Goal: Task Accomplishment & Management: Manage account settings

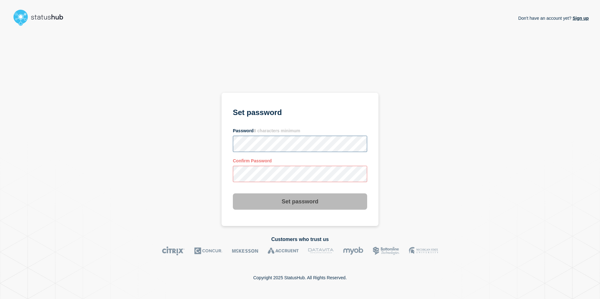
click at [201, 149] on div "Don't have an account yet? Sign up Set password Password 8 characters minimum C…" at bounding box center [299, 128] width 577 height 198
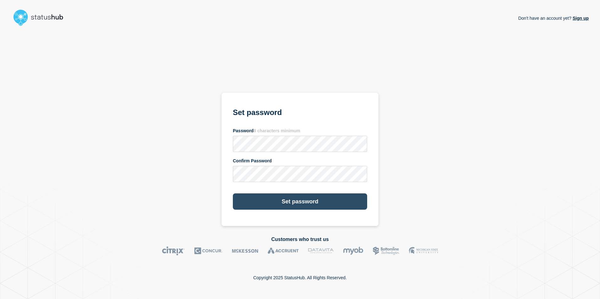
click at [330, 205] on button "Set password" at bounding box center [300, 202] width 134 height 16
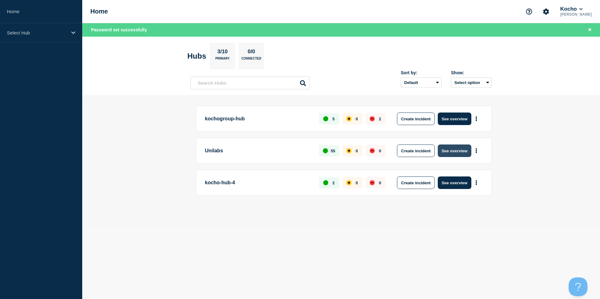
click at [456, 155] on button "See overview" at bounding box center [454, 151] width 33 height 13
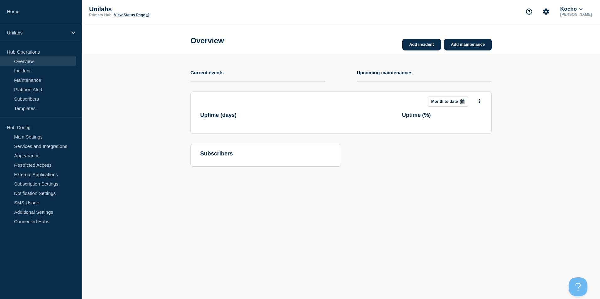
click at [459, 139] on div "Add incident Add maintenance Current events Upcoming maintenances This month Mo…" at bounding box center [340, 115] width 301 height 122
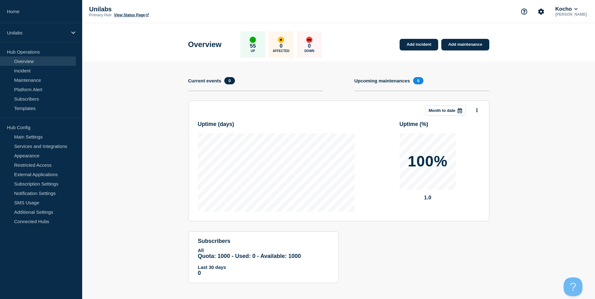
scroll to position [3, 0]
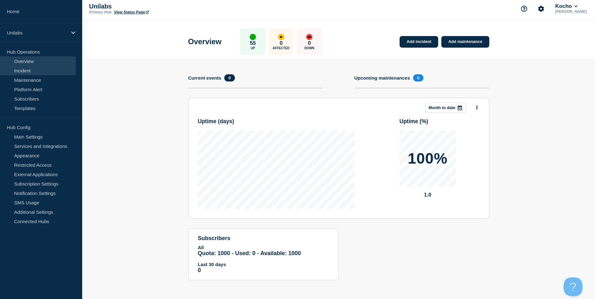
click at [45, 72] on link "Incident" at bounding box center [38, 70] width 76 height 9
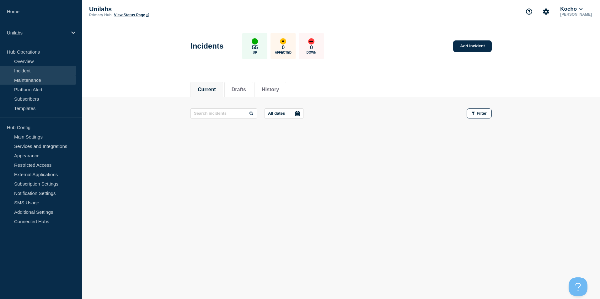
click at [49, 81] on link "Maintenance" at bounding box center [38, 79] width 76 height 9
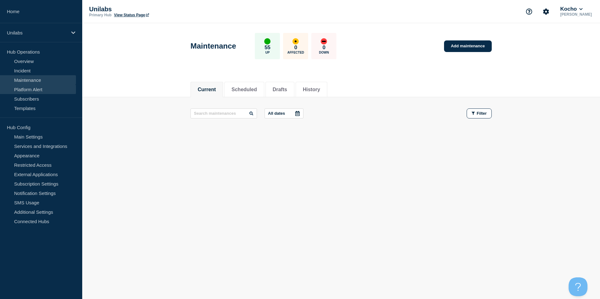
click at [47, 89] on link "Platform Alert" at bounding box center [38, 89] width 76 height 9
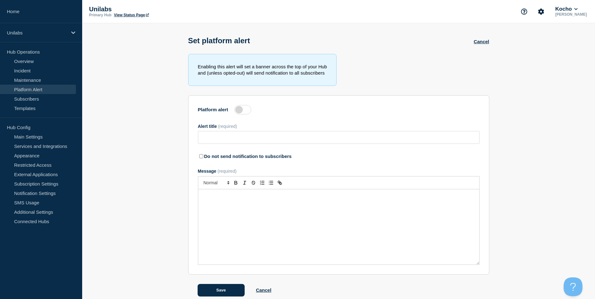
click at [54, 113] on li "Hub Operations Overview Incident Maintenance Platform Alert Subscribers Templat…" at bounding box center [41, 82] width 82 height 71
click at [53, 108] on link "Templates" at bounding box center [38, 108] width 76 height 9
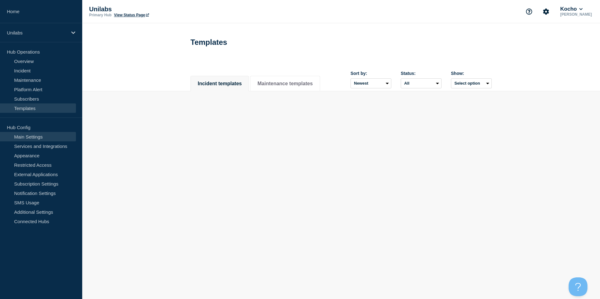
click at [55, 137] on link "Main Settings" at bounding box center [38, 136] width 76 height 9
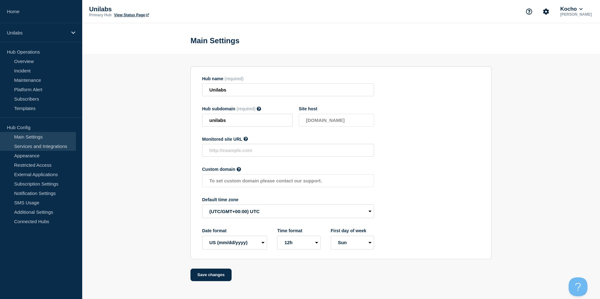
click at [59, 146] on link "Services and Integrations" at bounding box center [38, 145] width 76 height 9
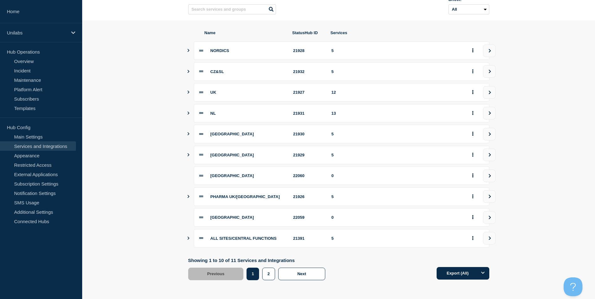
scroll to position [29, 0]
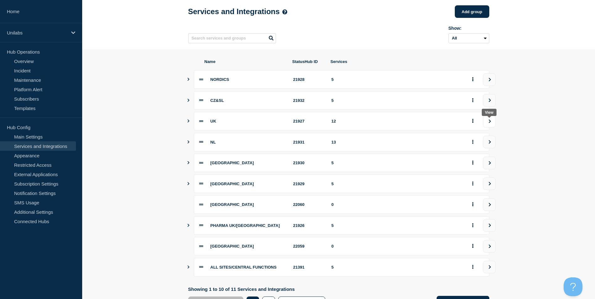
click at [489, 123] on icon "view group" at bounding box center [490, 122] width 4 height 4
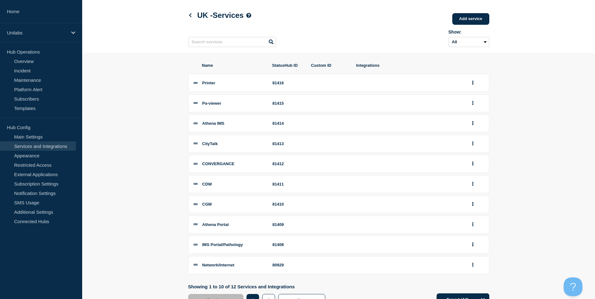
scroll to position [23, 0]
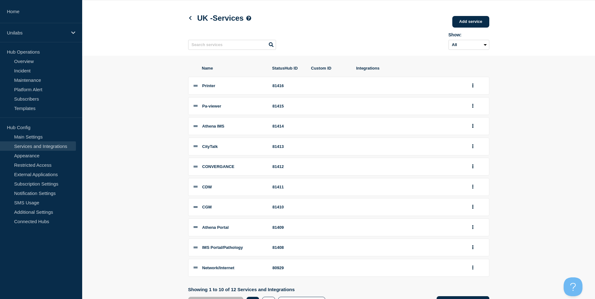
click at [211, 88] on span "Printer" at bounding box center [208, 85] width 13 height 5
click at [37, 151] on link "Appearance" at bounding box center [38, 155] width 76 height 9
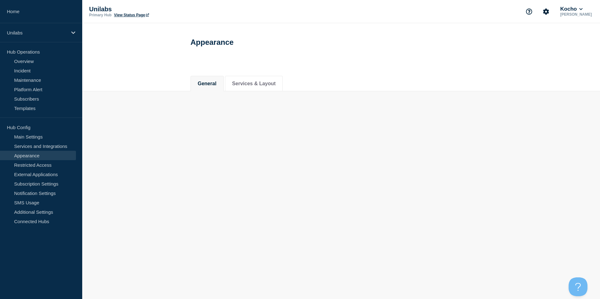
click at [41, 154] on link "Appearance" at bounding box center [38, 155] width 76 height 9
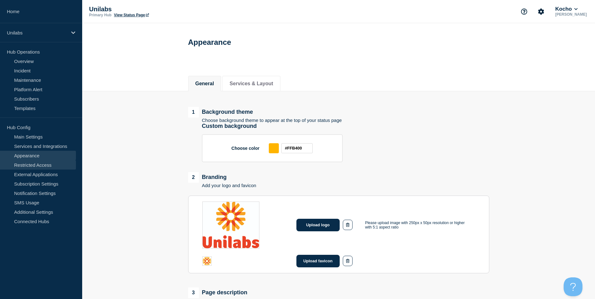
click at [45, 163] on link "Restricted Access" at bounding box center [38, 164] width 76 height 9
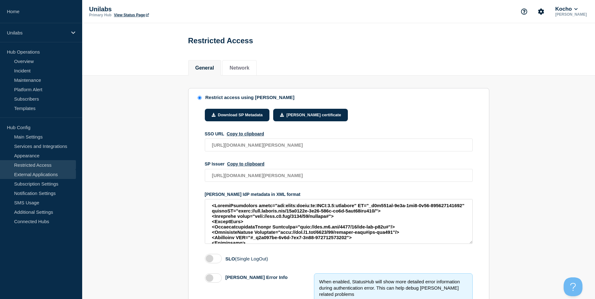
click at [51, 174] on link "External Applications" at bounding box center [38, 174] width 76 height 9
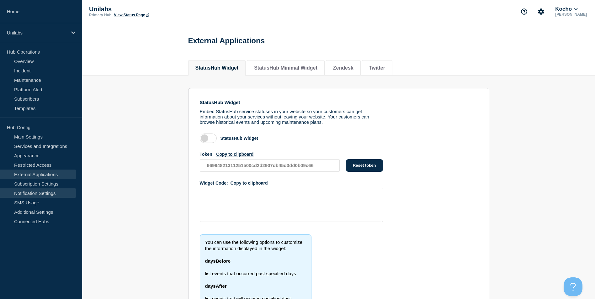
click at [51, 197] on link "Notification Settings" at bounding box center [38, 193] width 76 height 9
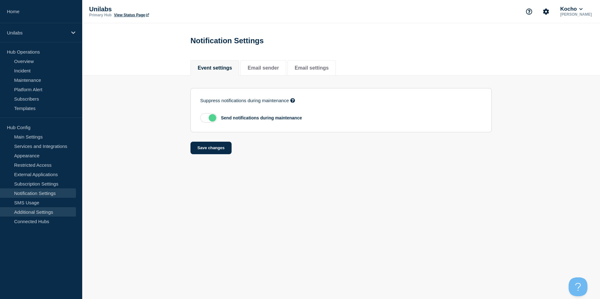
click at [56, 213] on link "Additional Settings" at bounding box center [38, 211] width 76 height 9
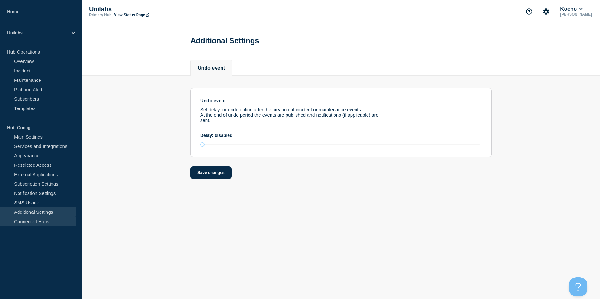
click at [52, 221] on link "Connected Hubs" at bounding box center [38, 221] width 76 height 9
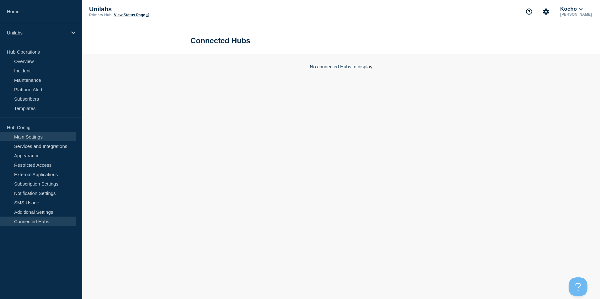
click at [45, 140] on link "Main Settings" at bounding box center [38, 136] width 76 height 9
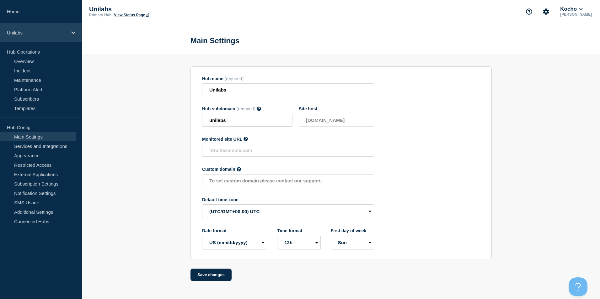
click at [29, 31] on p "Unilabs" at bounding box center [37, 32] width 60 height 5
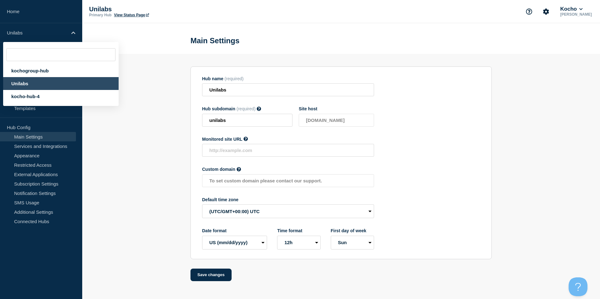
click at [100, 135] on section "Hub name (required) Unilabs Hub subdomain (required) Must contain only ASCII le…" at bounding box center [341, 167] width 518 height 227
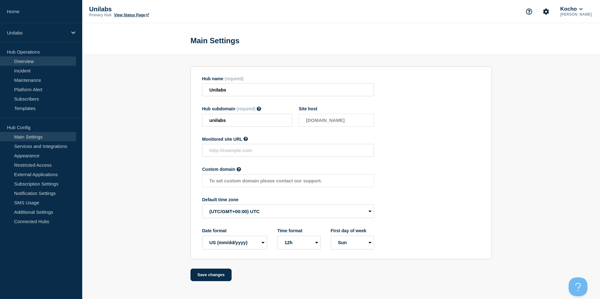
click at [36, 62] on link "Overview" at bounding box center [38, 60] width 76 height 9
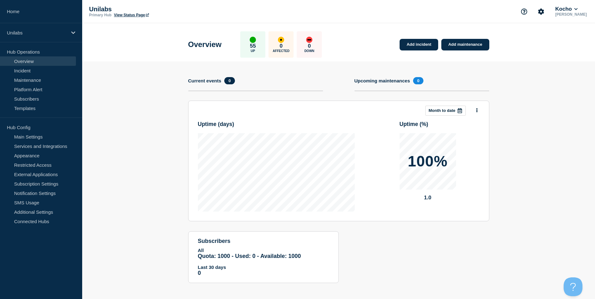
click at [256, 42] on div "up" at bounding box center [253, 40] width 6 height 6
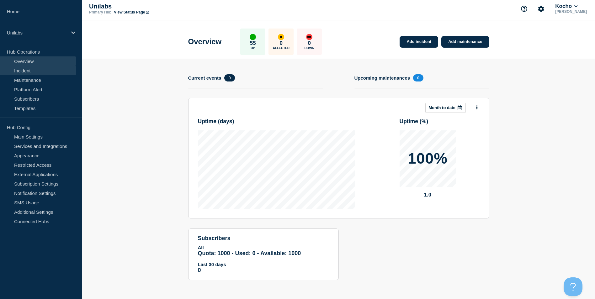
click at [28, 67] on link "Incident" at bounding box center [38, 70] width 76 height 9
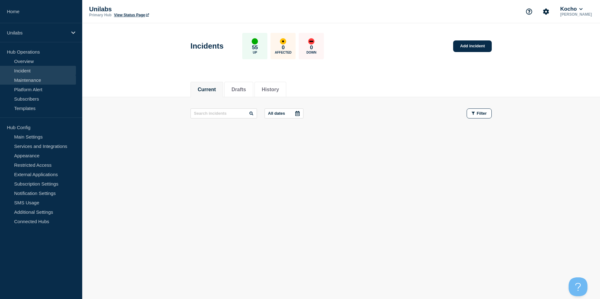
click at [35, 79] on link "Maintenance" at bounding box center [38, 79] width 76 height 9
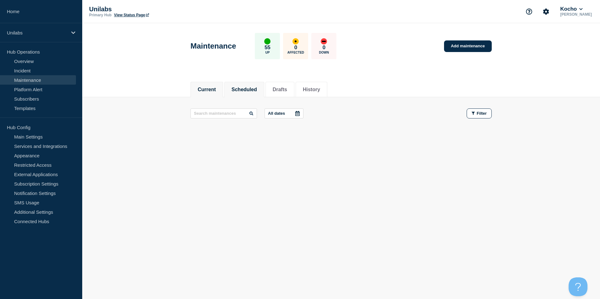
click at [256, 88] on button "Scheduled" at bounding box center [244, 90] width 25 height 6
click at [286, 89] on button "Drafts" at bounding box center [280, 90] width 14 height 6
drag, startPoint x: 328, startPoint y: 88, endPoint x: 312, endPoint y: 90, distance: 17.0
click at [320, 88] on button "History" at bounding box center [311, 90] width 17 height 6
click at [211, 89] on button "Current" at bounding box center [207, 90] width 18 height 6
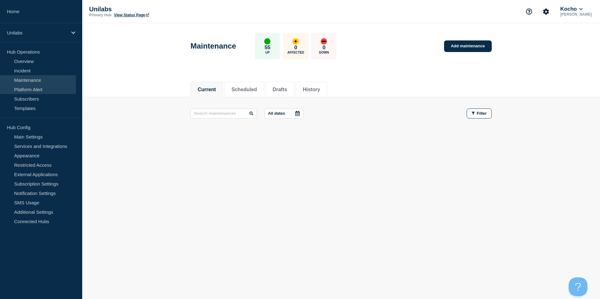
click at [47, 89] on link "Platform Alert" at bounding box center [38, 89] width 76 height 9
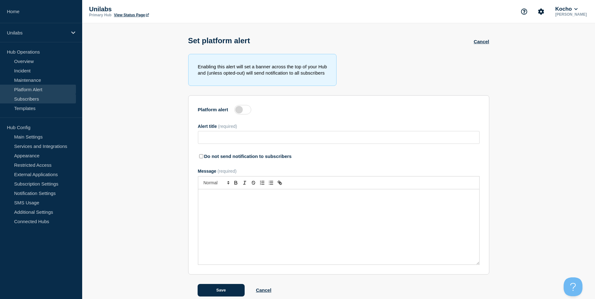
click at [46, 96] on link "Subscribers" at bounding box center [38, 98] width 76 height 9
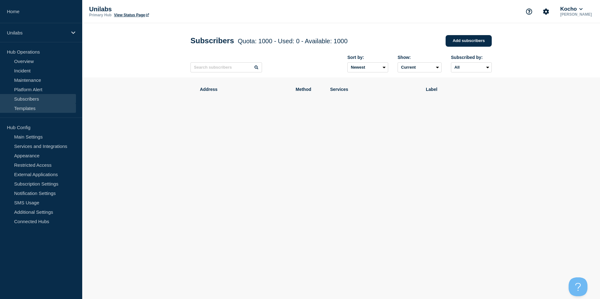
click at [50, 107] on link "Templates" at bounding box center [38, 108] width 76 height 9
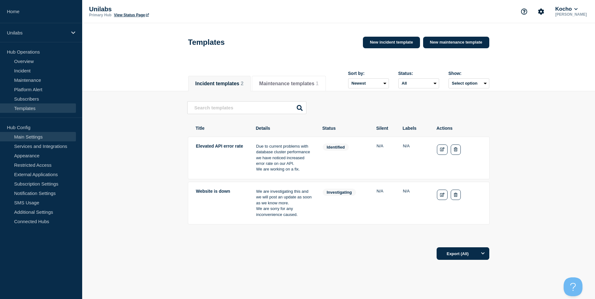
click at [50, 134] on link "Main Settings" at bounding box center [38, 136] width 76 height 9
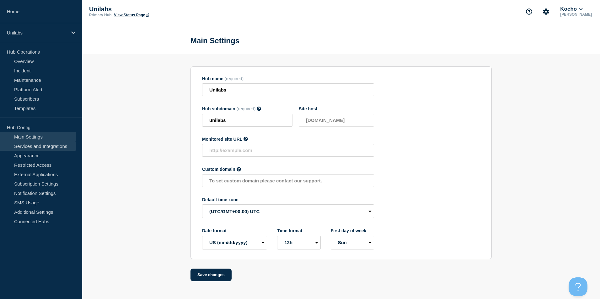
click at [54, 144] on link "Services and Integrations" at bounding box center [38, 145] width 76 height 9
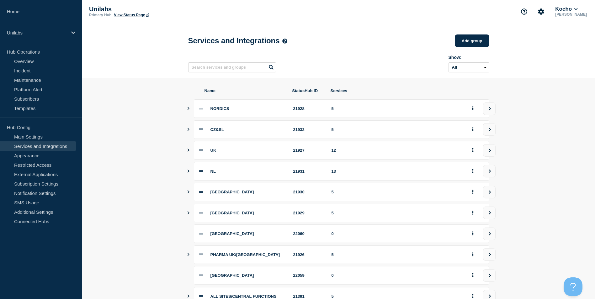
click at [191, 112] on div "NORDICS 21928 5" at bounding box center [338, 108] width 301 height 19
click at [187, 110] on icon "Show services" at bounding box center [188, 108] width 4 height 3
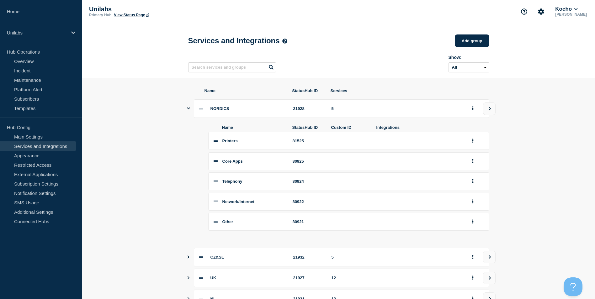
click at [187, 110] on icon "Show services" at bounding box center [188, 108] width 3 height 4
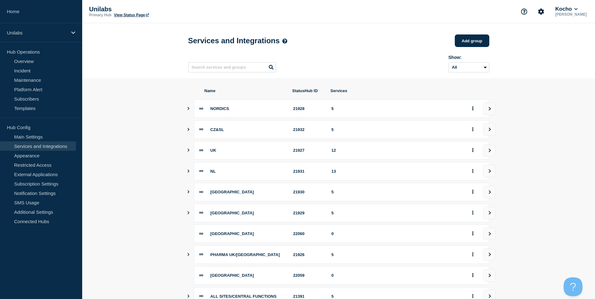
click at [187, 110] on icon "Show services" at bounding box center [188, 108] width 4 height 3
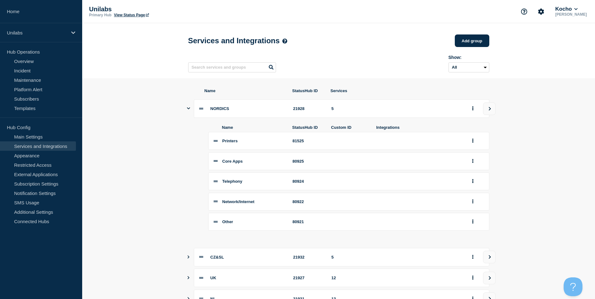
click at [218, 147] on li "Printers 81525" at bounding box center [348, 141] width 281 height 18
click at [229, 143] on span "Printers" at bounding box center [229, 141] width 15 height 5
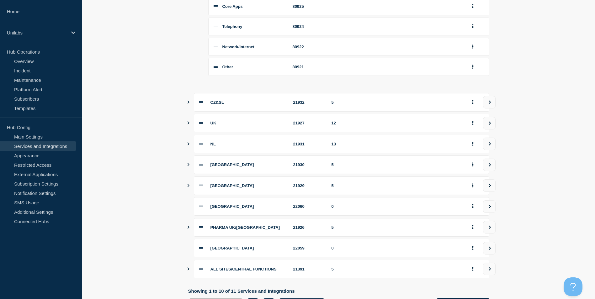
scroll to position [157, 0]
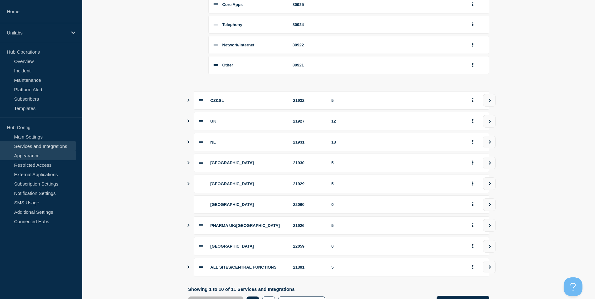
click at [57, 160] on link "Appearance" at bounding box center [38, 155] width 76 height 9
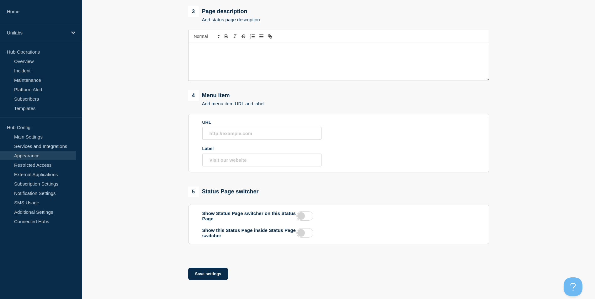
scroll to position [283, 0]
click at [61, 159] on link "Appearance" at bounding box center [38, 155] width 76 height 9
click at [61, 164] on link "Restricted Access" at bounding box center [38, 164] width 76 height 9
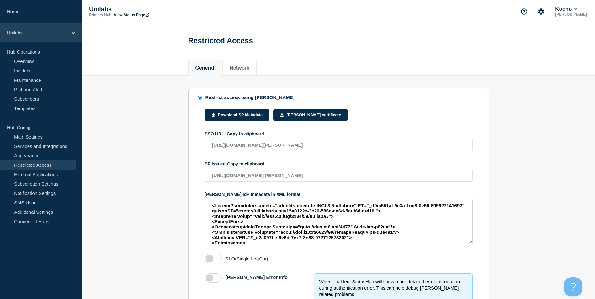
click at [39, 36] on div "Unilabs" at bounding box center [41, 32] width 82 height 19
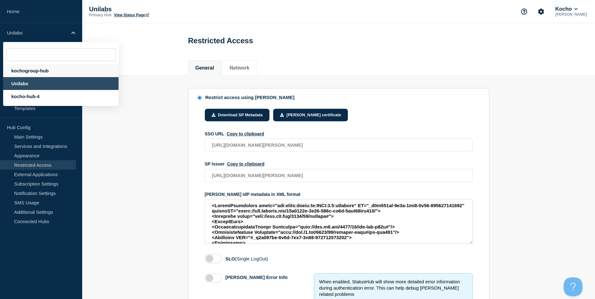
click at [41, 71] on div "kochogroup-hub" at bounding box center [60, 70] width 115 height 13
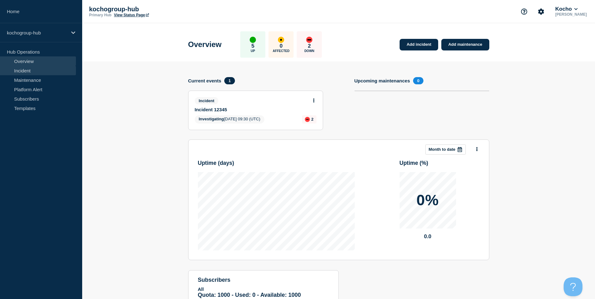
click at [50, 72] on link "Incident" at bounding box center [38, 70] width 76 height 9
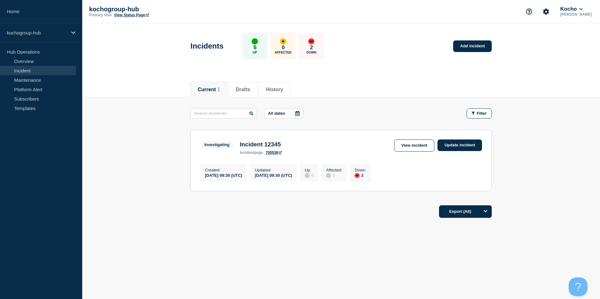
click at [214, 177] on div "[DATE] 09:30 (UTC)" at bounding box center [223, 175] width 37 height 5
click at [410, 149] on link "View incident" at bounding box center [414, 146] width 40 height 12
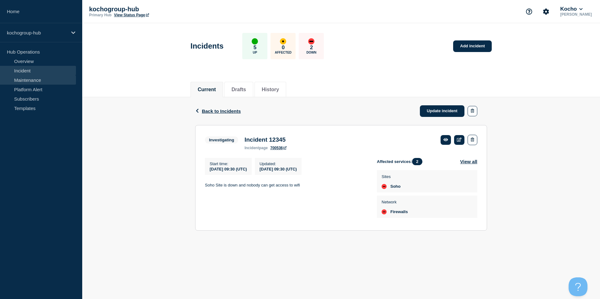
click at [46, 84] on link "Maintenance" at bounding box center [38, 79] width 76 height 9
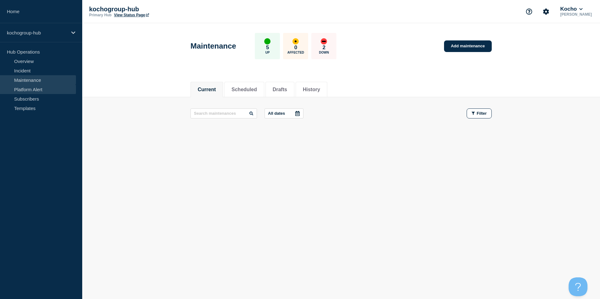
click at [47, 88] on link "Platform Alert" at bounding box center [38, 89] width 76 height 9
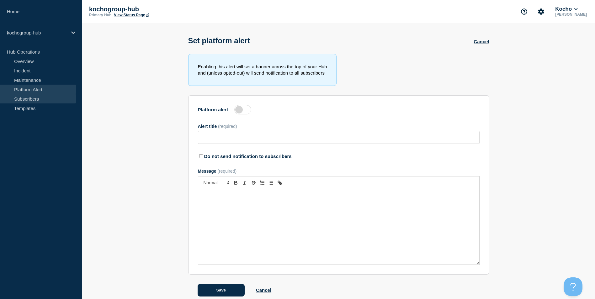
type input "Everything is broken"
click at [48, 97] on link "Subscribers" at bounding box center [38, 98] width 76 height 9
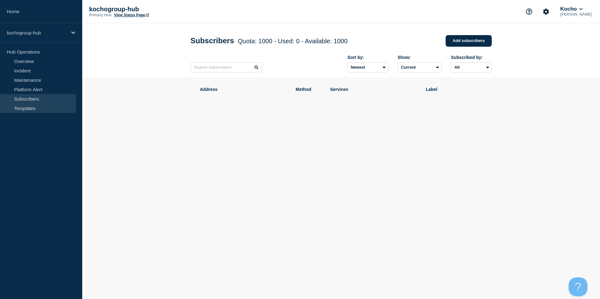
click at [48, 109] on link "Templates" at bounding box center [38, 108] width 76 height 9
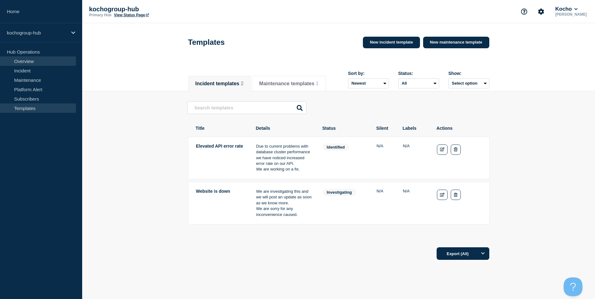
click at [37, 61] on link "Overview" at bounding box center [38, 60] width 76 height 9
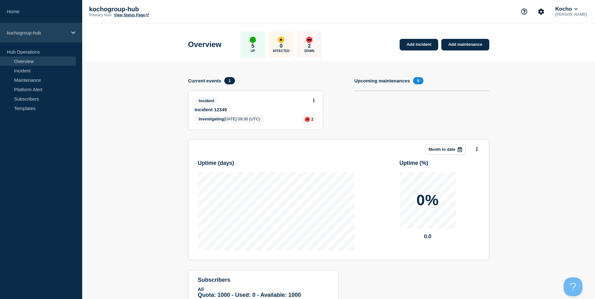
click at [45, 33] on p "kochogroup-hub" at bounding box center [37, 32] width 60 height 5
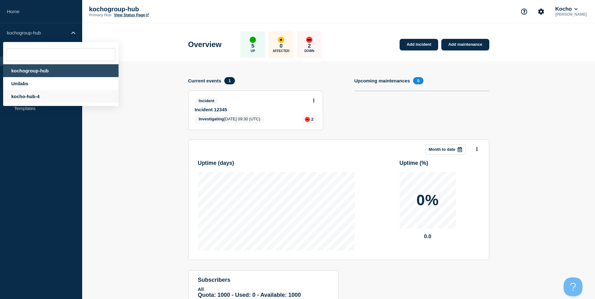
click at [38, 97] on div "kocho-hub-4" at bounding box center [60, 96] width 115 height 13
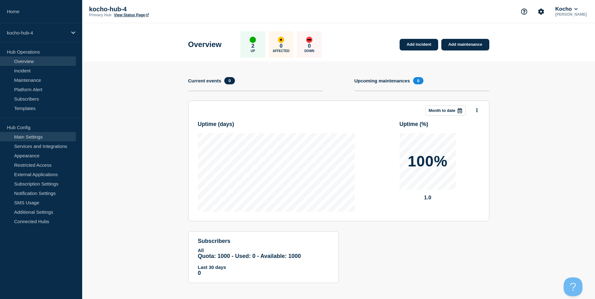
click at [54, 133] on link "Main Settings" at bounding box center [38, 136] width 76 height 9
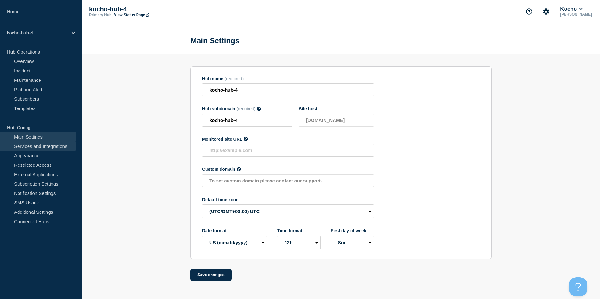
click at [61, 146] on link "Services and Integrations" at bounding box center [38, 145] width 76 height 9
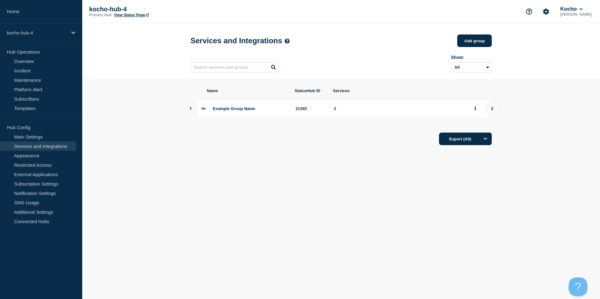
click at [192, 110] on icon "Show services" at bounding box center [191, 108] width 4 height 3
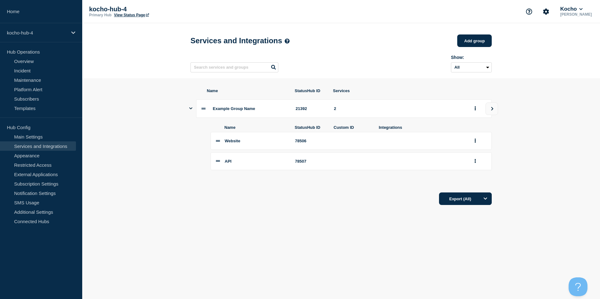
click at [237, 143] on span "Website" at bounding box center [233, 141] width 16 height 5
click at [477, 142] on button "group actions" at bounding box center [475, 141] width 8 height 10
click at [476, 157] on button "Edit" at bounding box center [478, 152] width 31 height 10
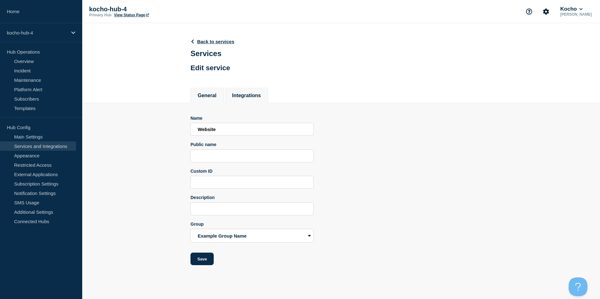
click at [244, 97] on button "Integrations" at bounding box center [246, 96] width 29 height 6
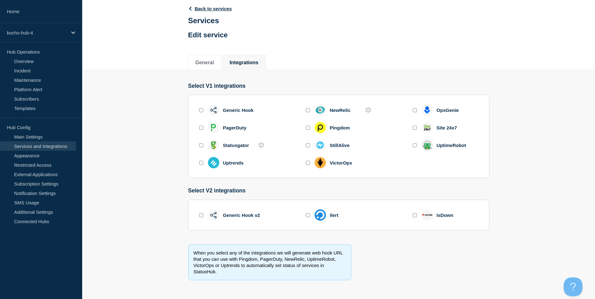
scroll to position [35, 0]
click at [48, 172] on link "External Applications" at bounding box center [38, 174] width 76 height 9
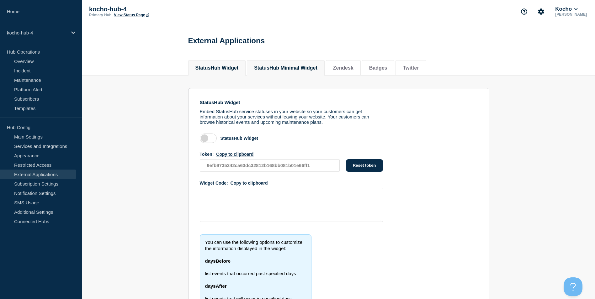
click at [294, 71] on button "StatusHub Minimal Widget" at bounding box center [285, 68] width 63 height 6
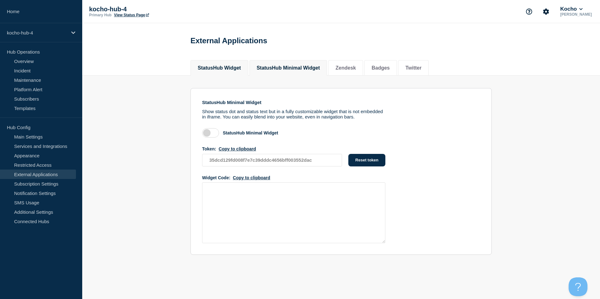
click at [223, 65] on li "StatusHub Widget" at bounding box center [219, 67] width 58 height 15
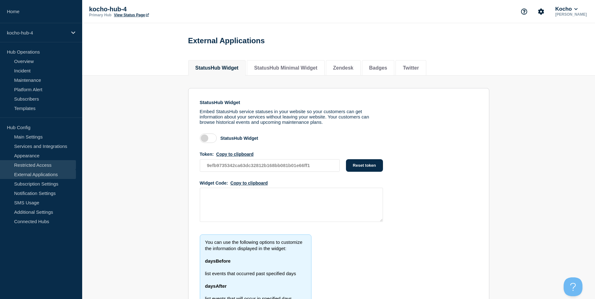
click at [54, 161] on link "Restricted Access" at bounding box center [38, 164] width 76 height 9
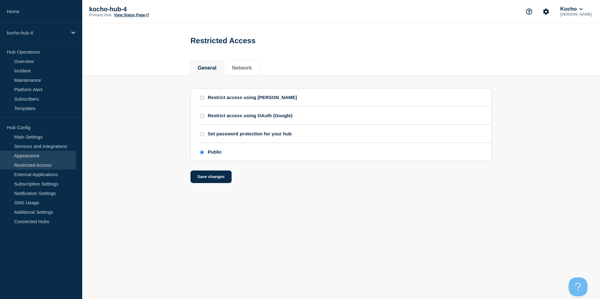
click at [53, 152] on link "Appearance" at bounding box center [38, 155] width 76 height 9
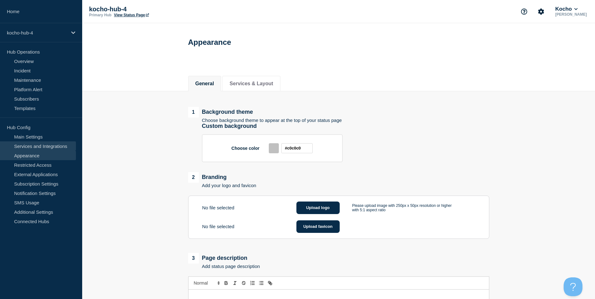
click at [54, 144] on link "Services and Integrations" at bounding box center [38, 145] width 76 height 9
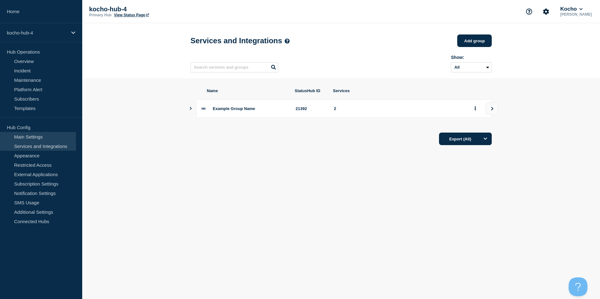
click at [54, 139] on link "Main Settings" at bounding box center [38, 136] width 76 height 9
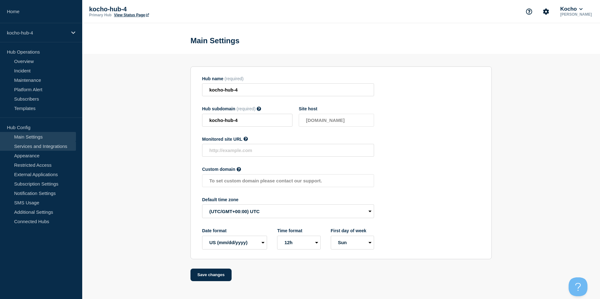
click at [57, 148] on link "Services and Integrations" at bounding box center [38, 145] width 76 height 9
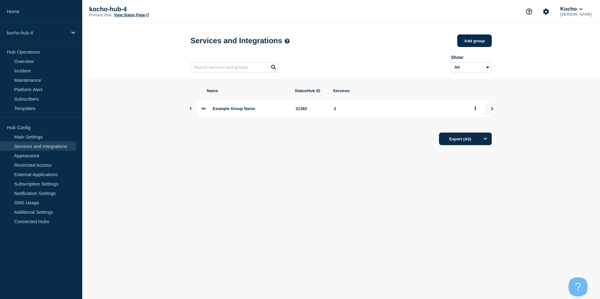
click at [192, 109] on icon "Show services" at bounding box center [191, 108] width 4 height 3
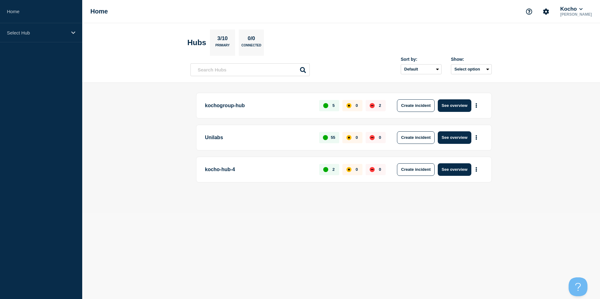
drag, startPoint x: 234, startPoint y: 226, endPoint x: 233, endPoint y: 202, distance: 23.9
click at [234, 226] on body "Home Select Hub Home Kocho Matt Chandler Hubs 3/10 Primary 0/0 Connected Sort b…" at bounding box center [300, 149] width 600 height 299
click at [454, 105] on button "See overview" at bounding box center [454, 105] width 33 height 13
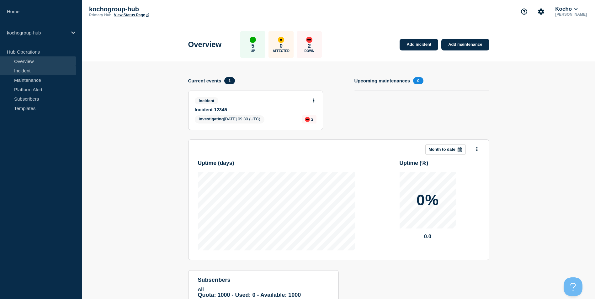
click at [54, 67] on link "Incident" at bounding box center [38, 70] width 76 height 9
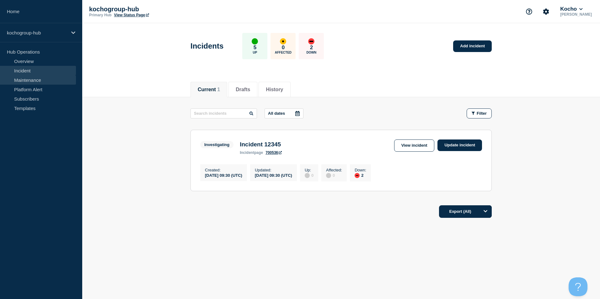
click at [56, 78] on link "Maintenance" at bounding box center [38, 79] width 76 height 9
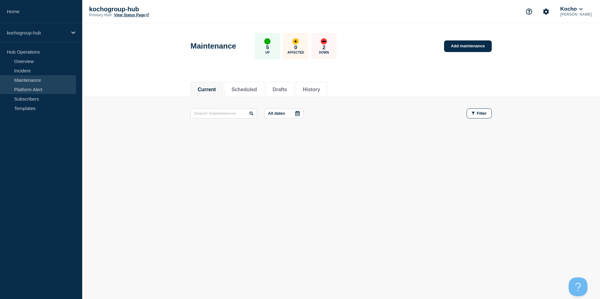
click at [59, 88] on link "Platform Alert" at bounding box center [38, 89] width 76 height 9
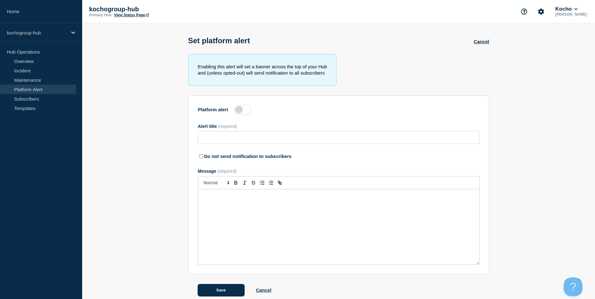
type input "Everything is broken"
click at [60, 98] on link "Subscribers" at bounding box center [38, 98] width 76 height 9
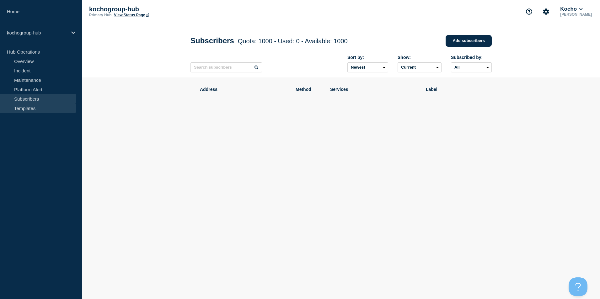
click at [60, 106] on link "Templates" at bounding box center [38, 108] width 76 height 9
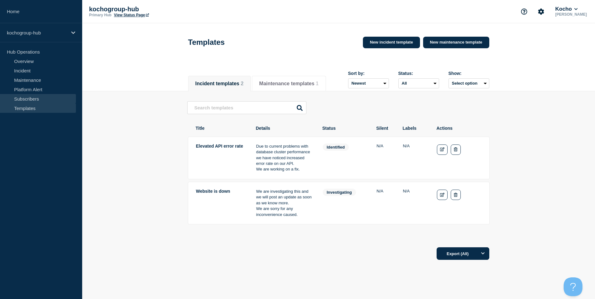
click at [59, 97] on link "Subscribers" at bounding box center [38, 98] width 76 height 9
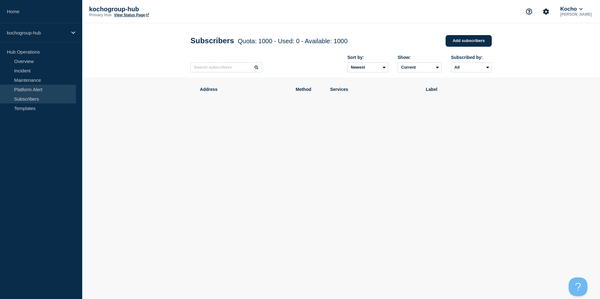
click at [58, 90] on link "Platform Alert" at bounding box center [38, 89] width 76 height 9
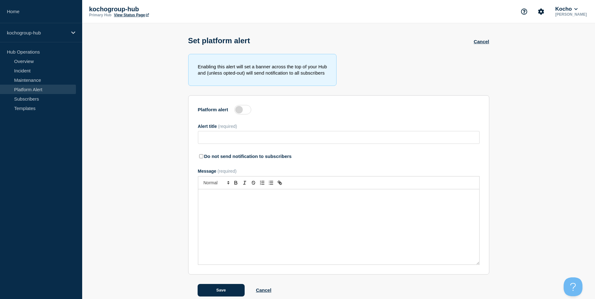
type input "Everything is broken"
click at [58, 76] on link "Maintenance" at bounding box center [38, 79] width 76 height 9
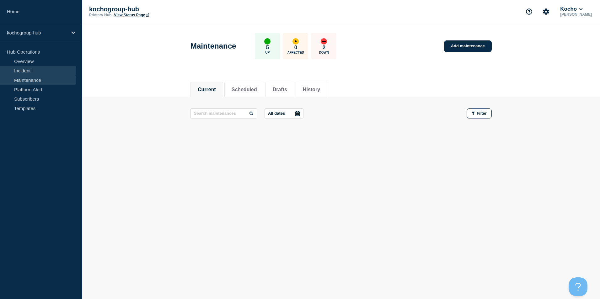
click at [61, 67] on link "Incident" at bounding box center [38, 70] width 76 height 9
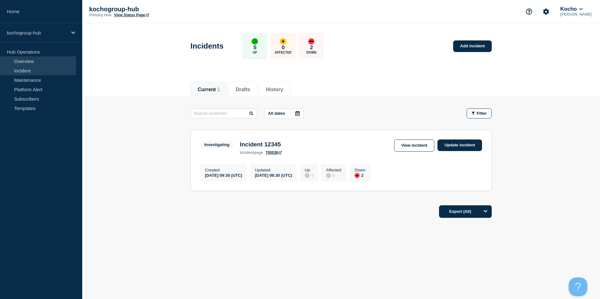
click at [61, 61] on link "Overview" at bounding box center [38, 60] width 76 height 9
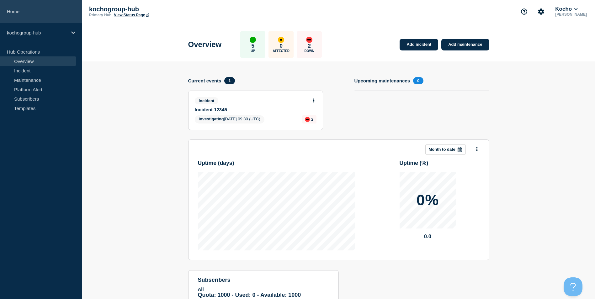
click at [14, 15] on link "Home" at bounding box center [41, 11] width 82 height 23
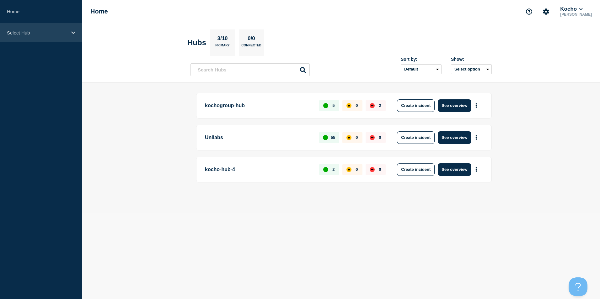
click at [58, 35] on p "Select Hub" at bounding box center [37, 32] width 60 height 5
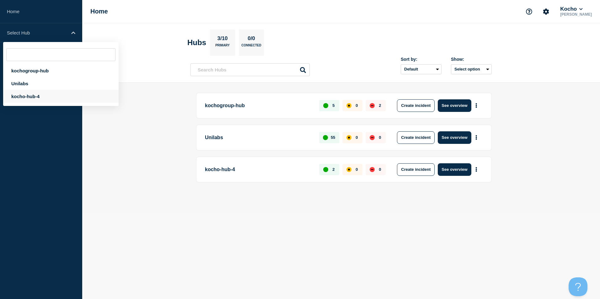
click at [42, 91] on div "kocho-hub-4" at bounding box center [60, 96] width 115 height 13
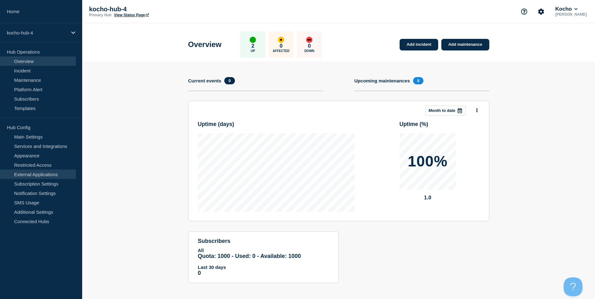
click at [61, 174] on link "External Applications" at bounding box center [38, 174] width 76 height 9
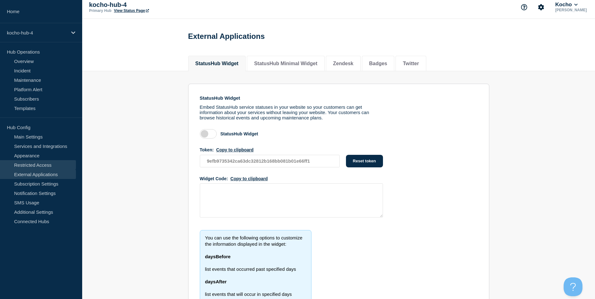
scroll to position [3, 0]
click at [55, 167] on link "Restricted Access" at bounding box center [38, 164] width 76 height 9
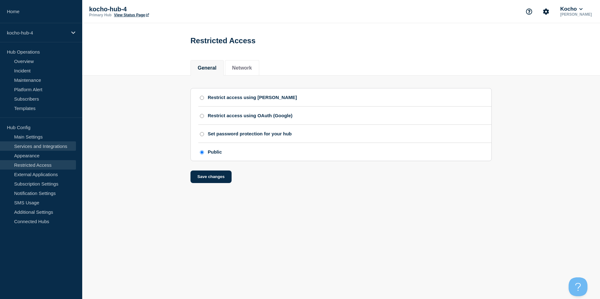
click at [57, 147] on link "Services and Integrations" at bounding box center [38, 145] width 76 height 9
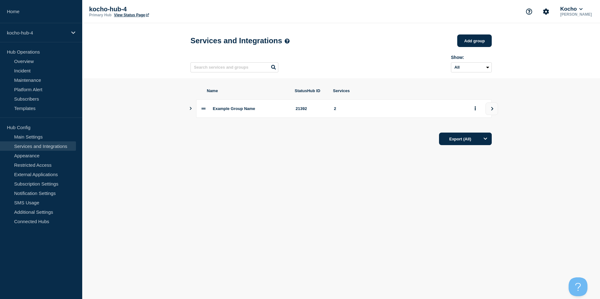
click at [191, 113] on button "Show services" at bounding box center [190, 108] width 3 height 19
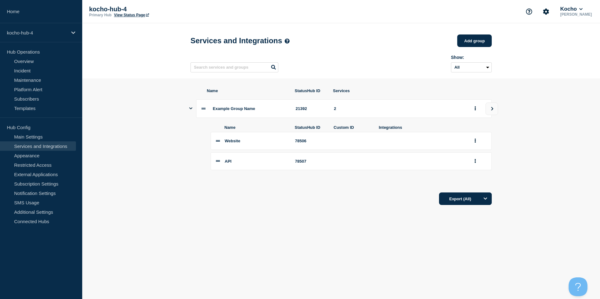
click at [236, 143] on span "Website" at bounding box center [233, 141] width 16 height 5
click at [475, 143] on icon "group actions" at bounding box center [475, 141] width 1 height 4
click at [478, 157] on button "Edit" at bounding box center [478, 152] width 31 height 10
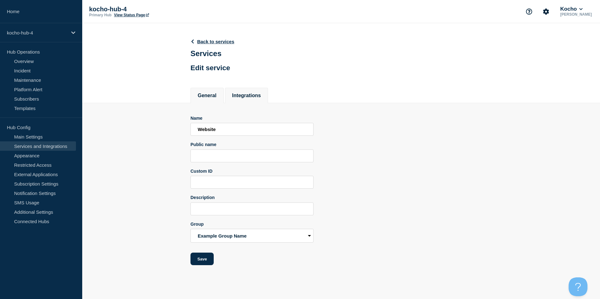
click at [251, 98] on button "Integrations" at bounding box center [246, 96] width 29 height 6
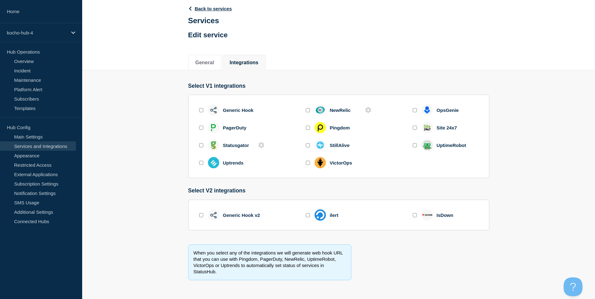
scroll to position [35, 0]
click at [223, 6] on link "Back to services" at bounding box center [210, 8] width 44 height 5
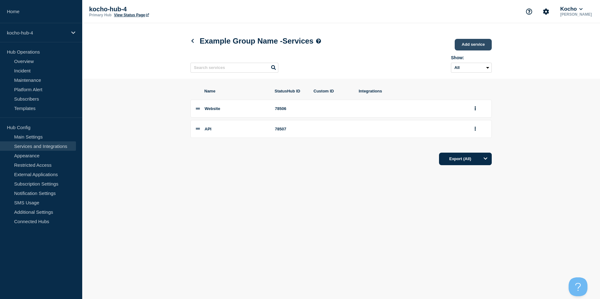
click at [473, 45] on link "Add service" at bounding box center [473, 45] width 37 height 12
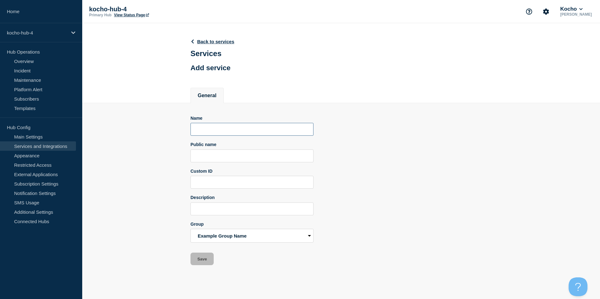
click at [257, 132] on input "Name" at bounding box center [251, 129] width 123 height 13
type input "MC Test"
click at [243, 237] on select "Example Group Name" at bounding box center [251, 236] width 123 height 14
click at [205, 260] on button "Save" at bounding box center [201, 259] width 23 height 13
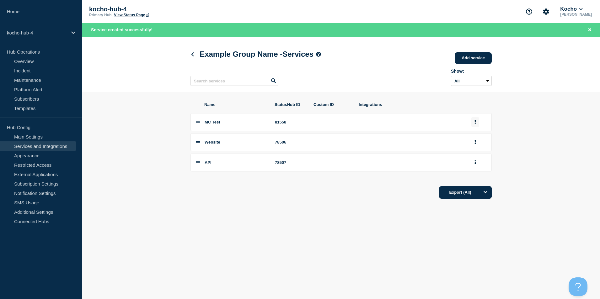
click at [477, 123] on button "group actions" at bounding box center [475, 122] width 8 height 10
click at [472, 136] on button "Edit" at bounding box center [478, 134] width 31 height 10
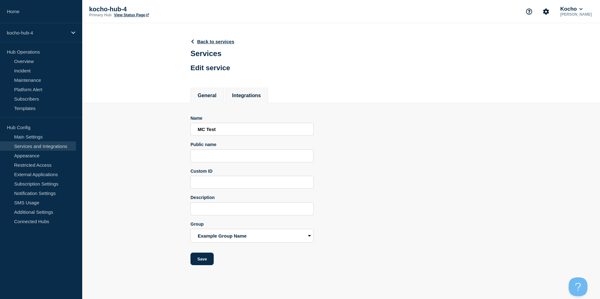
click at [250, 98] on button "Integrations" at bounding box center [246, 96] width 29 height 6
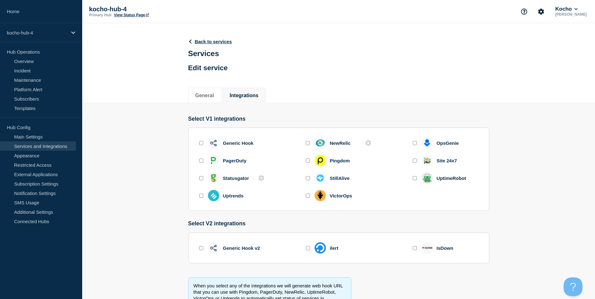
click at [198, 143] on div at bounding box center [201, 143] width 6 height 6
click at [205, 146] on div "Generic Hook" at bounding box center [226, 142] width 56 height 11
click at [203, 144] on input "enable generic_hook" at bounding box center [201, 143] width 4 height 4
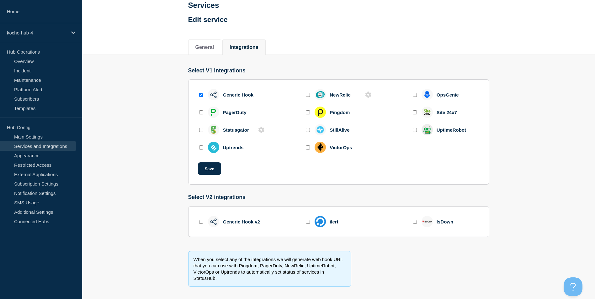
scroll to position [56, 0]
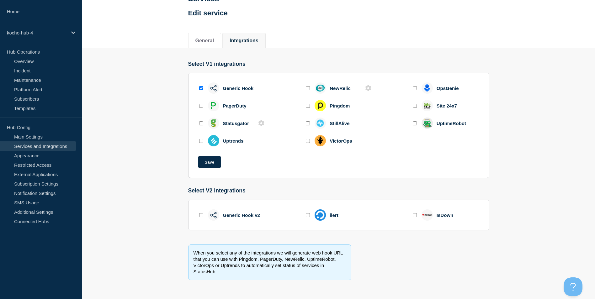
click at [201, 89] on input "enable generic_hook" at bounding box center [201, 88] width 4 height 4
checkbox input "false"
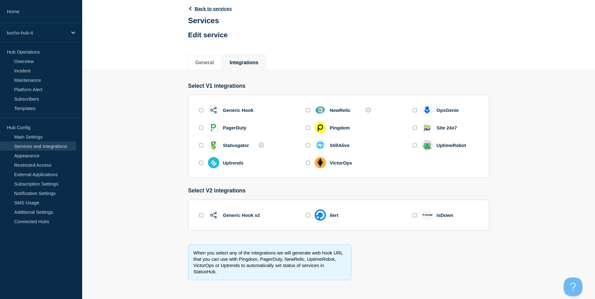
click at [200, 149] on div "Statusgator" at bounding box center [223, 145] width 51 height 11
click at [202, 145] on input "enable statusgator" at bounding box center [201, 145] width 4 height 4
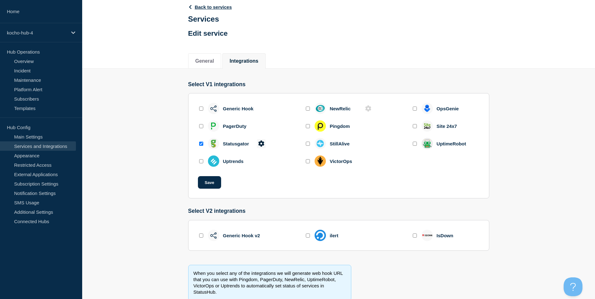
click at [261, 143] on icon at bounding box center [262, 144] width 6 height 6
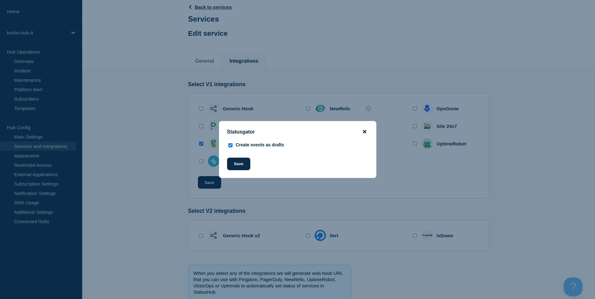
click at [366, 131] on icon "close button" at bounding box center [364, 131] width 3 height 3
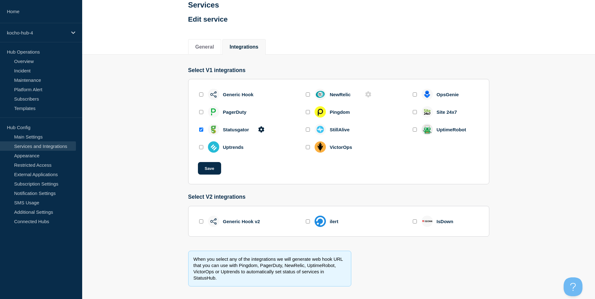
scroll to position [56, 0]
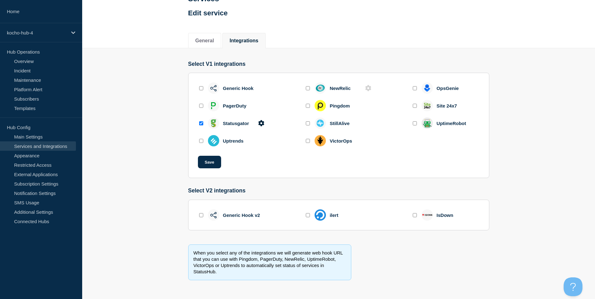
click at [203, 126] on div at bounding box center [201, 123] width 6 height 6
click at [199, 123] on input "enable statusgator" at bounding box center [201, 123] width 4 height 4
checkbox input "false"
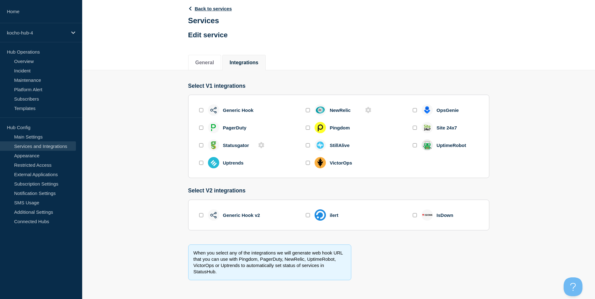
scroll to position [35, 0]
click at [202, 110] on input "enable generic_hook" at bounding box center [201, 110] width 4 height 4
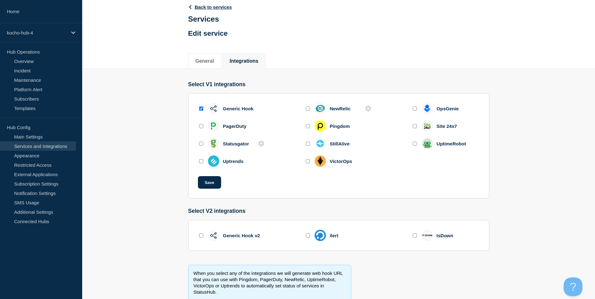
scroll to position [56, 0]
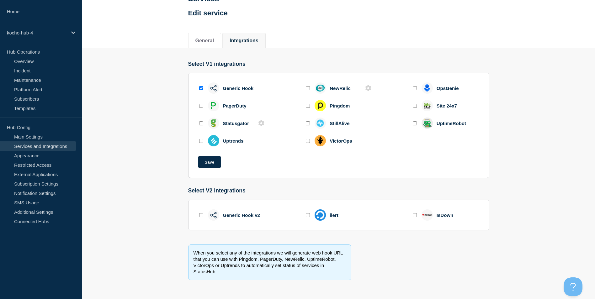
click at [203, 91] on div "Generic Hook" at bounding box center [226, 88] width 56 height 11
click at [201, 87] on input "enable generic_hook" at bounding box center [201, 88] width 4 height 4
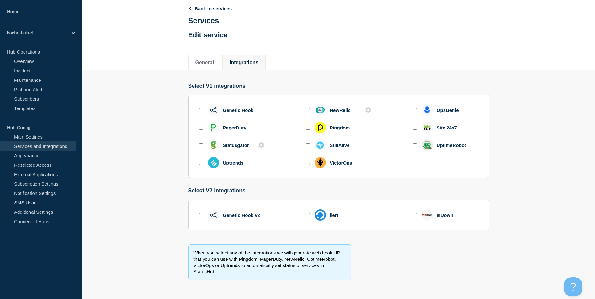
click at [201, 109] on input "enable generic_hook" at bounding box center [201, 110] width 4 height 4
checkbox input "true"
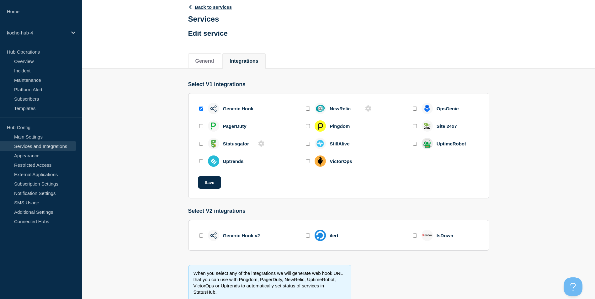
scroll to position [56, 0]
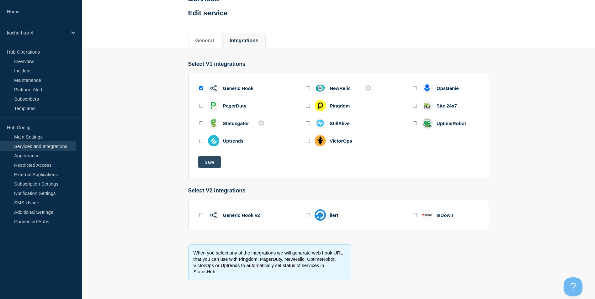
click at [208, 163] on button "Save" at bounding box center [209, 162] width 23 height 13
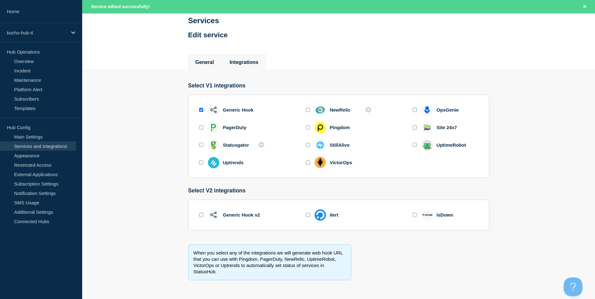
click at [206, 62] on button "General" at bounding box center [204, 63] width 19 height 6
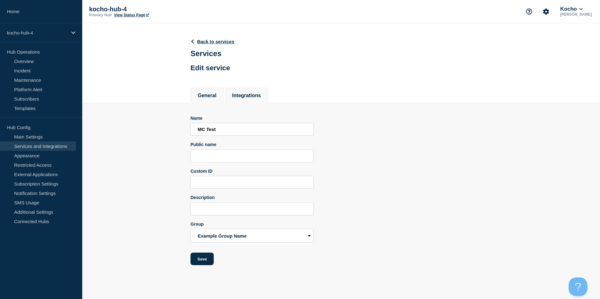
click at [246, 95] on button "Integrations" at bounding box center [246, 96] width 29 height 6
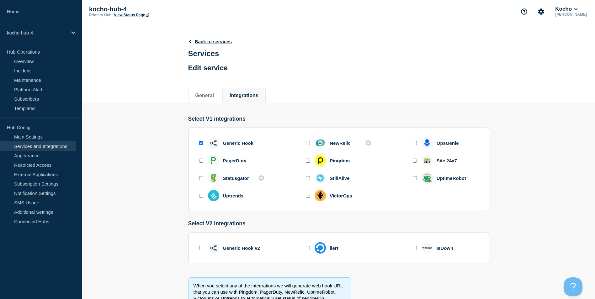
click at [213, 146] on img at bounding box center [213, 143] width 7 height 7
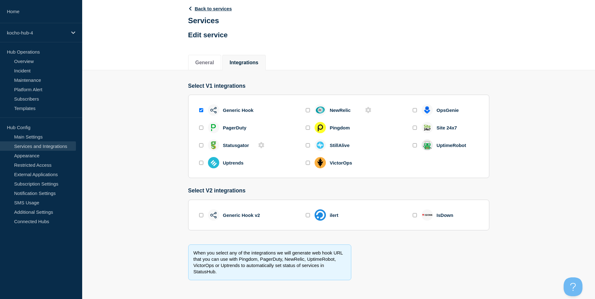
scroll to position [35, 0]
click at [202, 214] on input "enable generic_hook_v2" at bounding box center [201, 215] width 4 height 4
checkbox input "true"
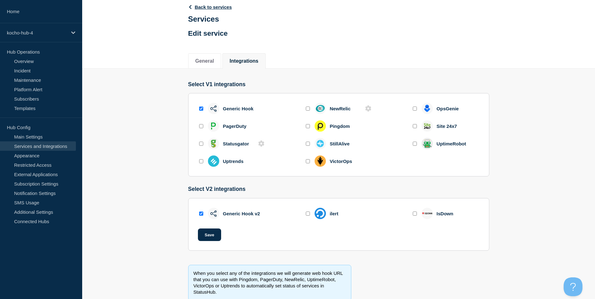
scroll to position [56, 0]
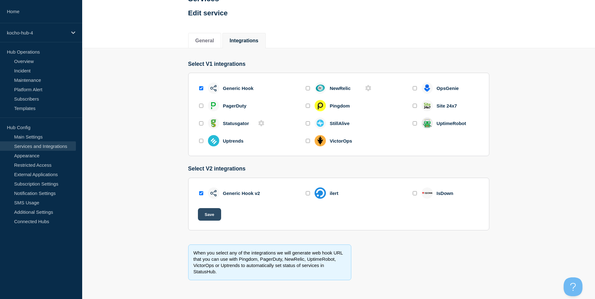
click at [209, 211] on button "Save" at bounding box center [209, 214] width 23 height 13
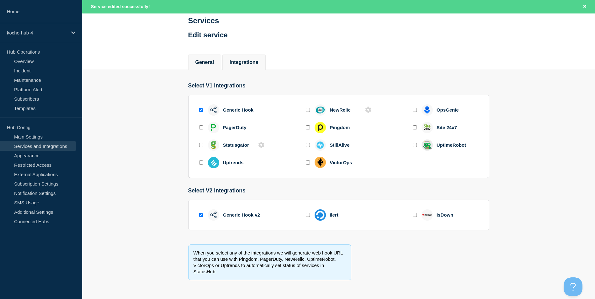
click at [207, 62] on button "General" at bounding box center [204, 63] width 19 height 6
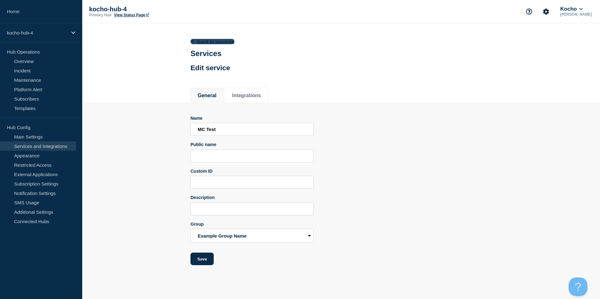
click at [209, 40] on link "Back to services" at bounding box center [212, 41] width 44 height 5
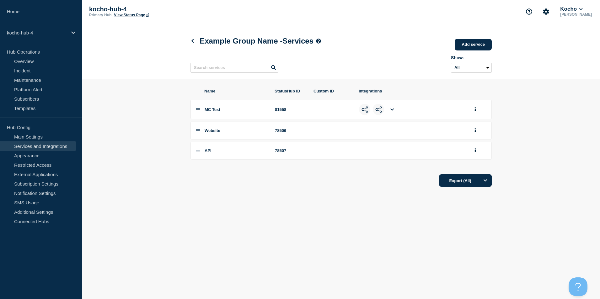
click at [199, 111] on icon at bounding box center [198, 109] width 4 height 4
click at [367, 110] on img at bounding box center [364, 109] width 7 height 7
click at [363, 113] on img at bounding box center [364, 109] width 7 height 7
click at [392, 112] on icon at bounding box center [391, 110] width 3 height 4
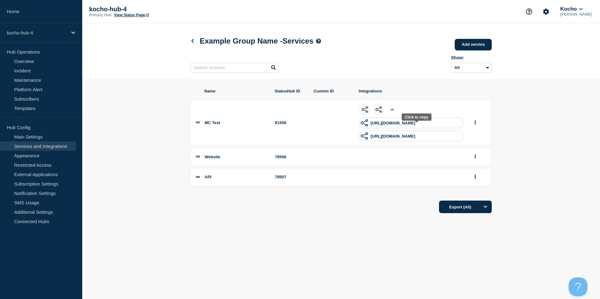
click at [393, 125] on p "https://app.statushub.io/hooks/generic_hook?token=0d5b81858ffad6e4" at bounding box center [393, 123] width 45 height 5
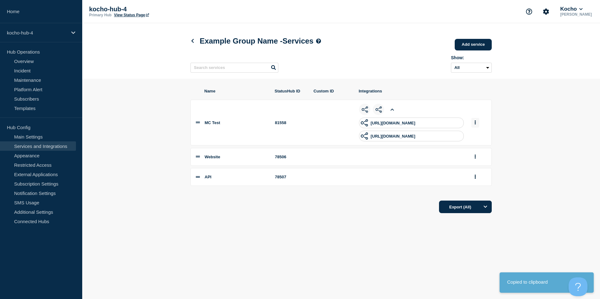
click at [477, 124] on button "group actions" at bounding box center [475, 123] width 8 height 10
click at [477, 137] on button "Edit" at bounding box center [478, 134] width 31 height 10
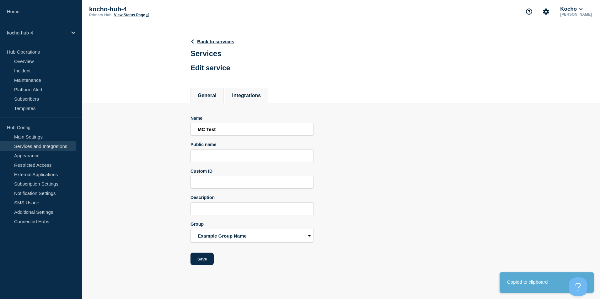
click at [248, 99] on button "Integrations" at bounding box center [246, 96] width 29 height 6
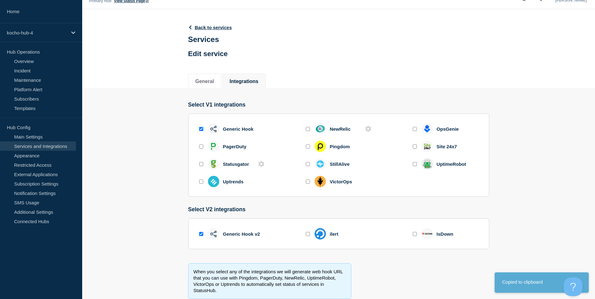
scroll to position [35, 0]
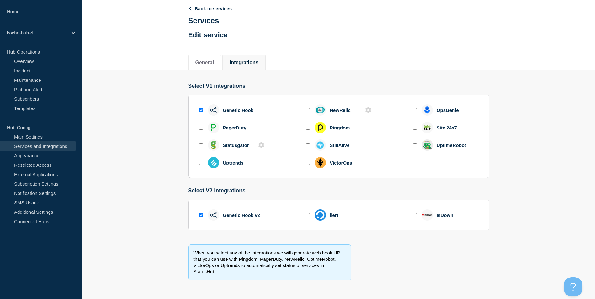
click at [201, 216] on input "enable generic_hook_v2" at bounding box center [201, 215] width 4 height 4
checkbox input "false"
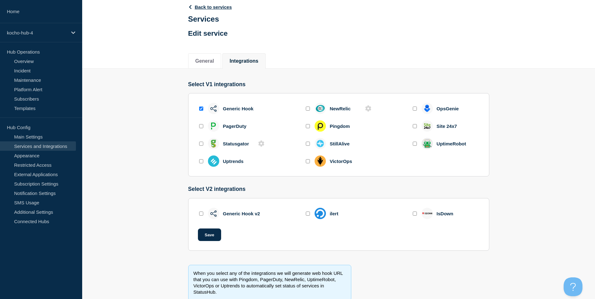
click at [200, 144] on input "enable statusgator" at bounding box center [201, 144] width 4 height 4
checkbox input "true"
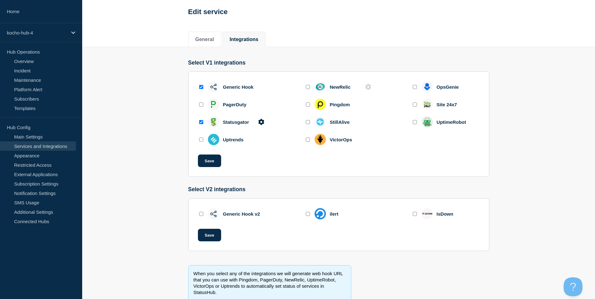
scroll to position [78, 0]
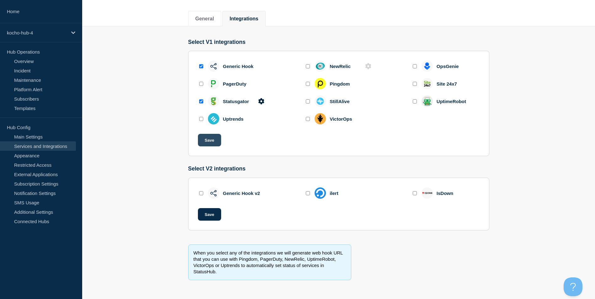
click at [209, 141] on button "Save" at bounding box center [209, 140] width 23 height 13
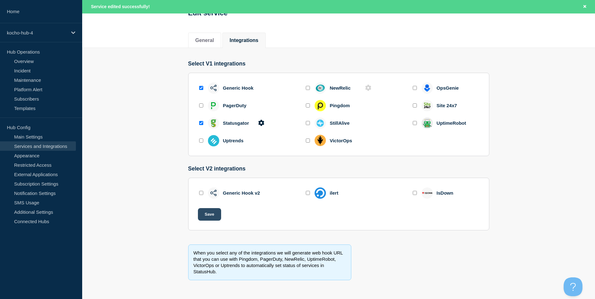
click at [213, 218] on button "Save" at bounding box center [209, 214] width 23 height 13
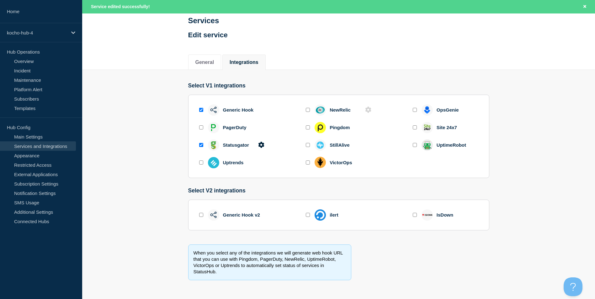
scroll to position [48, 0]
click at [214, 60] on button "General" at bounding box center [204, 63] width 19 height 6
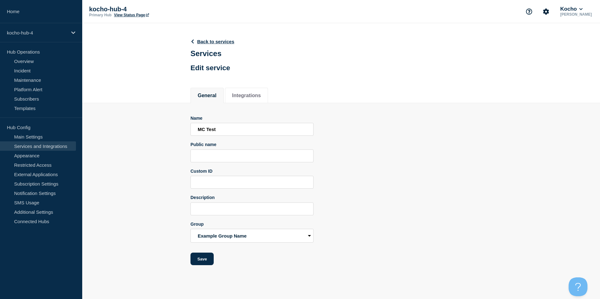
click at [213, 45] on header "Back to services Services Edit service" at bounding box center [212, 54] width 44 height 46
click at [218, 39] on header "Back to services Services Edit service" at bounding box center [212, 54] width 44 height 46
click at [219, 43] on link "Back to services" at bounding box center [212, 41] width 44 height 5
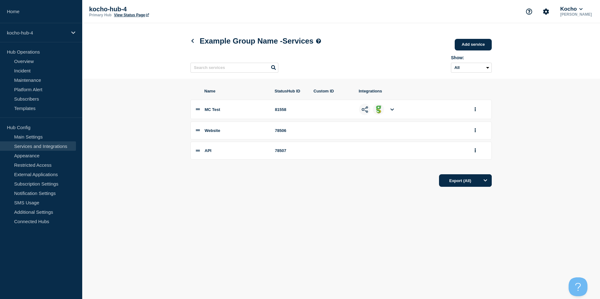
click at [394, 115] on li at bounding box center [392, 109] width 11 height 11
click at [395, 112] on li at bounding box center [392, 109] width 11 height 11
click at [391, 110] on icon at bounding box center [391, 110] width 3 height 4
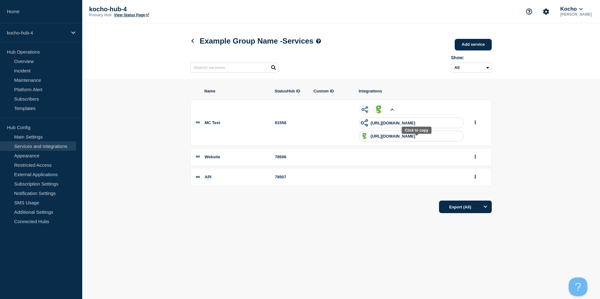
click at [415, 139] on p "https://app.statushub.io/hooks/statusgator?token=0d5b81858ffad6e4" at bounding box center [393, 136] width 45 height 5
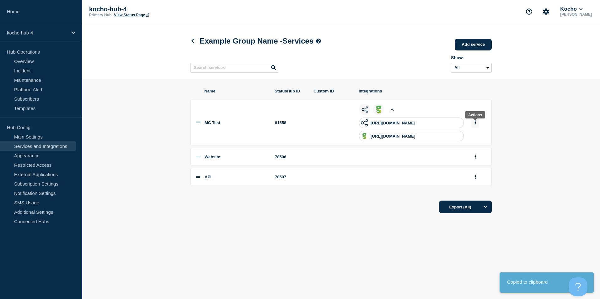
click at [476, 125] on icon "group actions" at bounding box center [475, 122] width 1 height 4
click at [479, 137] on button "Edit" at bounding box center [478, 134] width 31 height 10
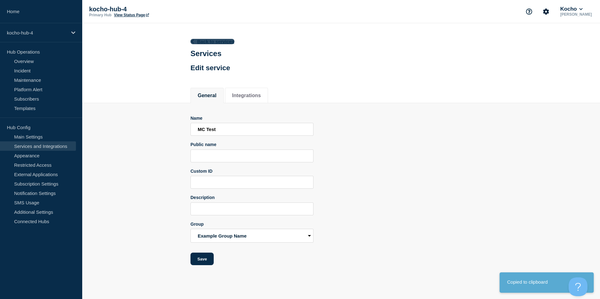
click at [204, 41] on link "Back to services" at bounding box center [212, 41] width 44 height 5
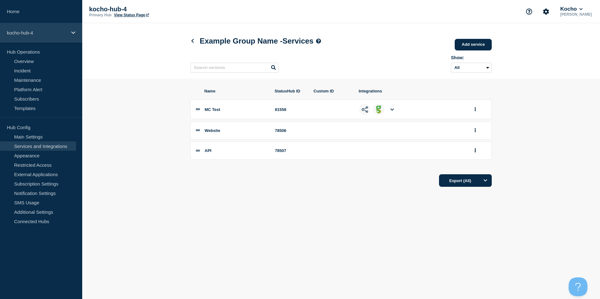
click at [42, 35] on p "kocho-hub-4" at bounding box center [37, 32] width 60 height 5
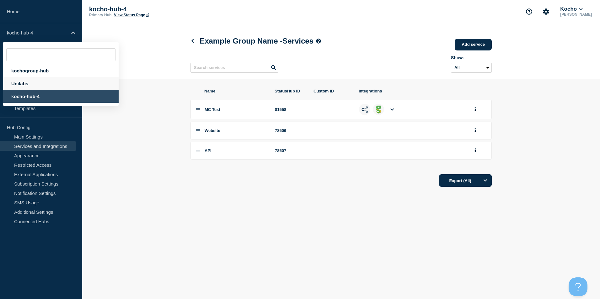
click at [46, 83] on div "Unilabs" at bounding box center [60, 83] width 115 height 13
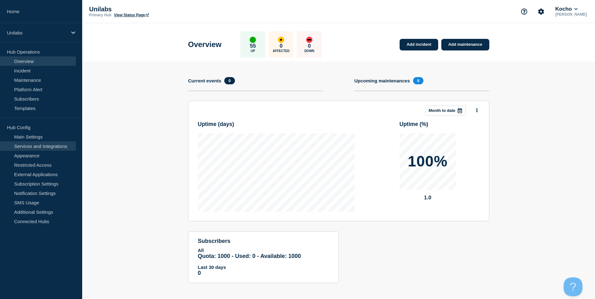
click at [49, 145] on link "Services and Integrations" at bounding box center [38, 145] width 76 height 9
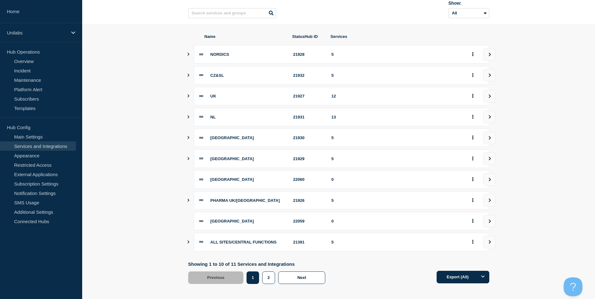
scroll to position [61, 0]
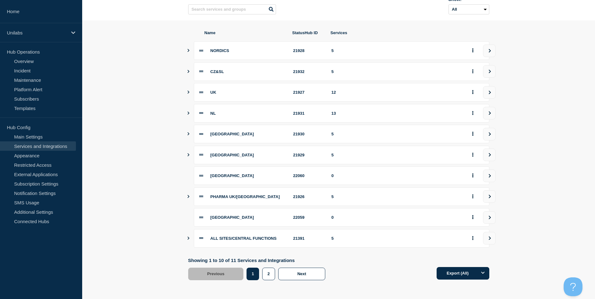
click at [190, 91] on icon "Show services" at bounding box center [188, 92] width 4 height 3
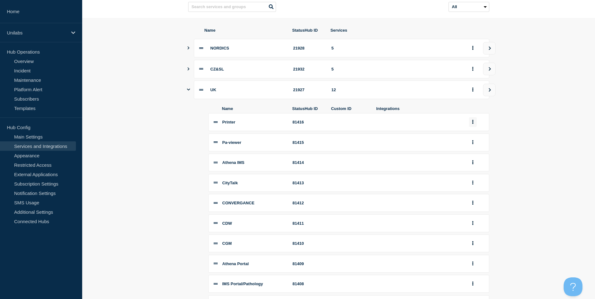
click at [473, 124] on icon "group actions" at bounding box center [472, 122] width 1 height 4
click at [475, 138] on button "Edit" at bounding box center [476, 134] width 31 height 10
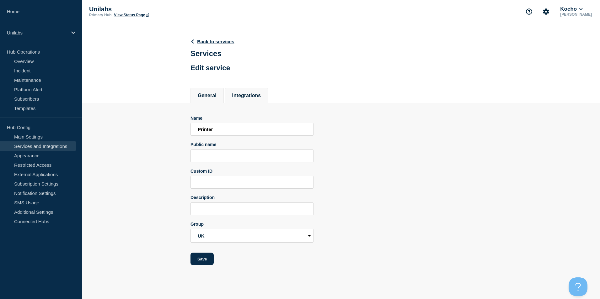
click at [248, 97] on button "Integrations" at bounding box center [246, 96] width 29 height 6
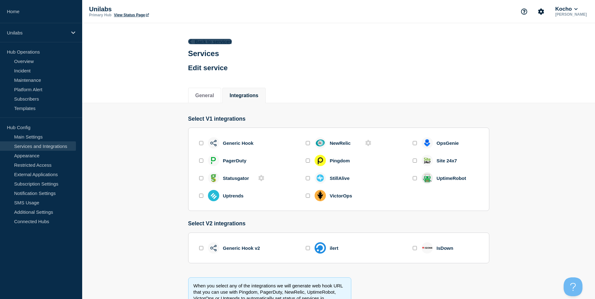
click at [208, 41] on link "Back to services" at bounding box center [210, 41] width 44 height 5
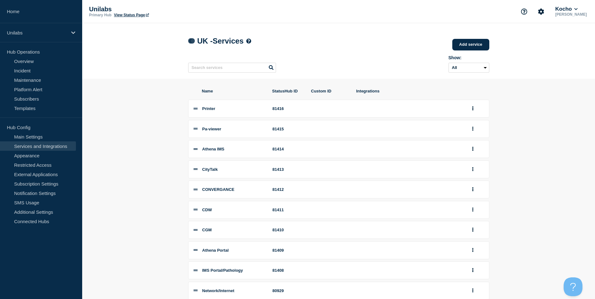
click at [190, 42] on icon at bounding box center [190, 41] width 3 height 4
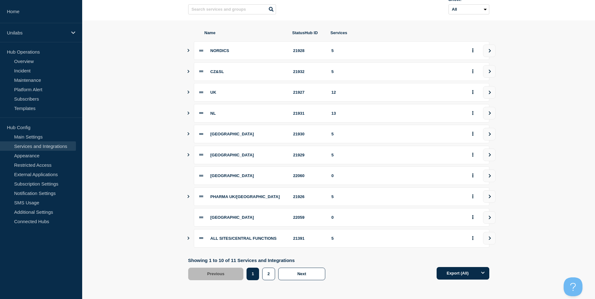
scroll to position [61, 0]
click at [189, 90] on button "Show services" at bounding box center [188, 92] width 3 height 19
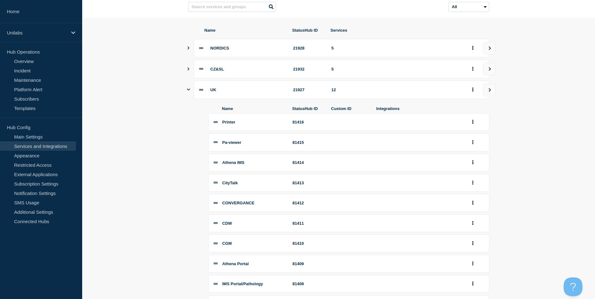
scroll to position [92, 0]
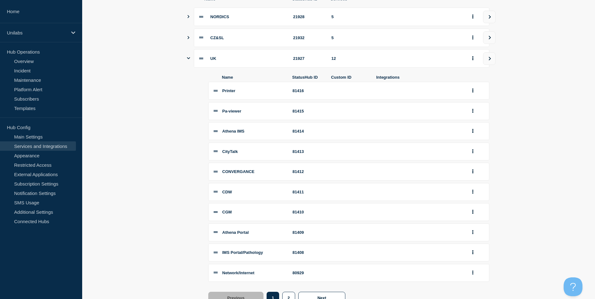
click at [216, 133] on icon at bounding box center [216, 131] width 4 height 4
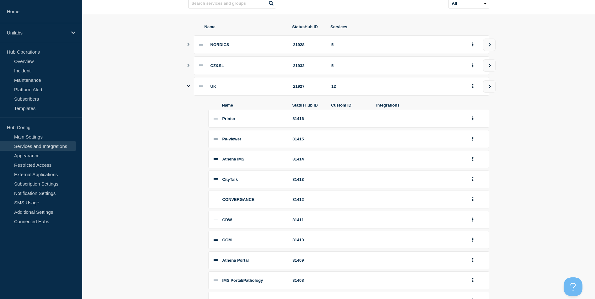
scroll to position [61, 0]
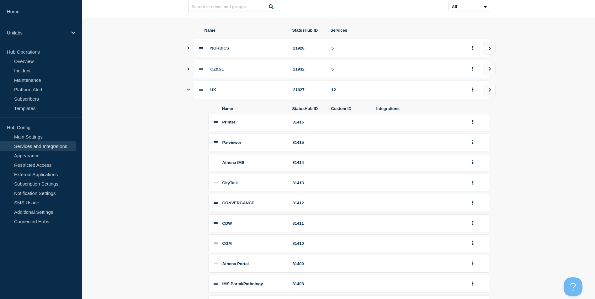
click at [185, 89] on section "Name StatusHub ID Services NORDICS 21928 5 CZ&SL 21932 5 UK 21927 12 Name Statu…" at bounding box center [338, 274] width 513 height 513
click at [191, 93] on div "UK 21927 12" at bounding box center [338, 90] width 301 height 19
click at [189, 90] on icon "Show services" at bounding box center [188, 90] width 3 height 4
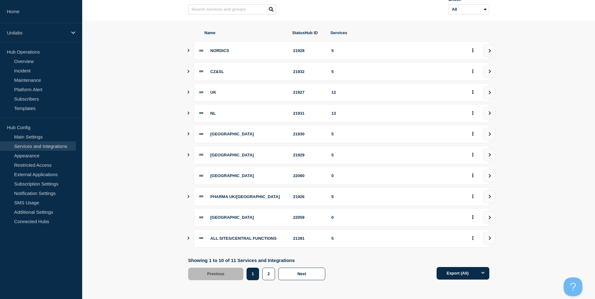
click at [190, 238] on icon "Show services" at bounding box center [188, 238] width 4 height 3
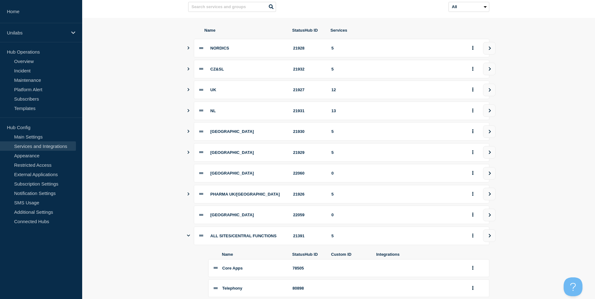
click at [188, 237] on icon "Show services" at bounding box center [188, 236] width 3 height 2
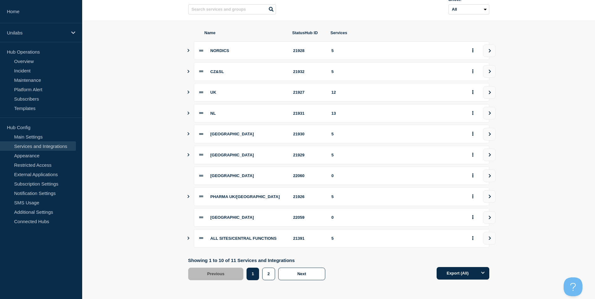
click at [188, 238] on icon "Show services" at bounding box center [188, 238] width 4 height 3
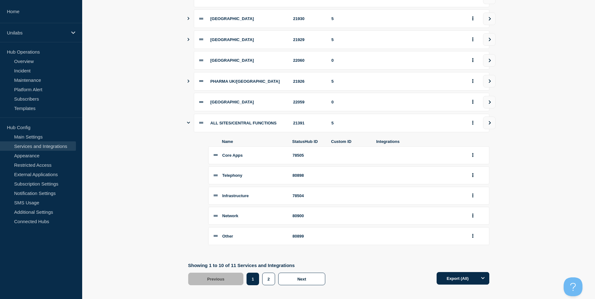
scroll to position [182, 0]
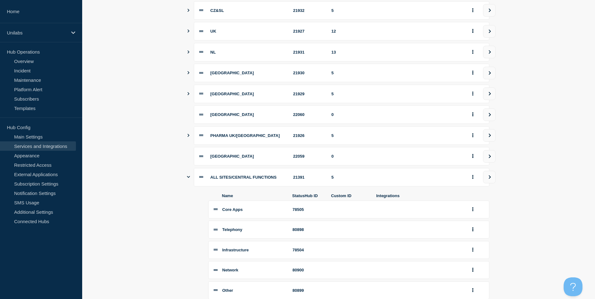
click at [190, 173] on button "Show services" at bounding box center [188, 177] width 3 height 19
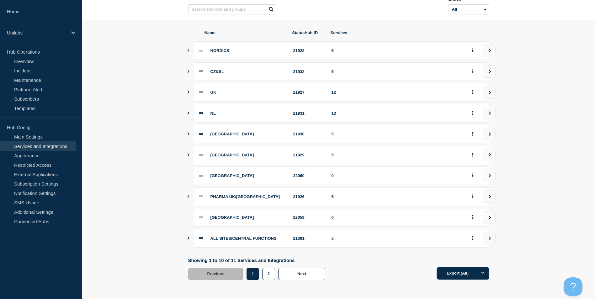
click at [188, 50] on icon "Show services" at bounding box center [188, 50] width 4 height 3
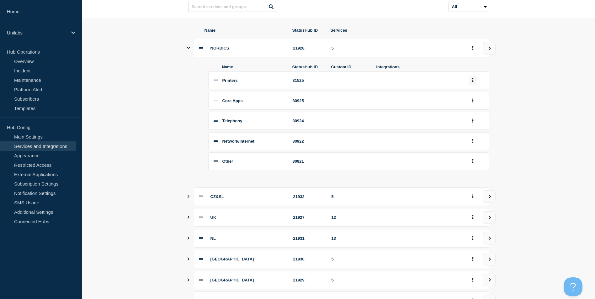
click at [474, 82] on button "group actions" at bounding box center [473, 81] width 8 height 10
click at [176, 141] on section "Name StatusHub ID Services NORDICS 21928 5 Name StatusHub ID Custom ID Integrat…" at bounding box center [338, 216] width 513 height 397
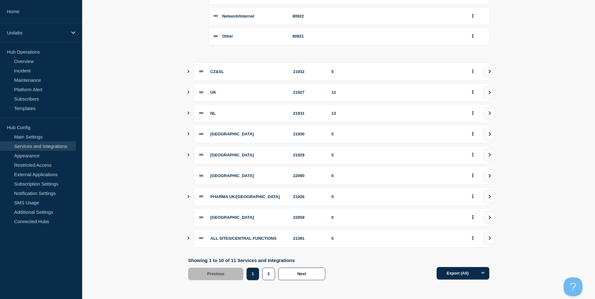
scroll to position [32, 0]
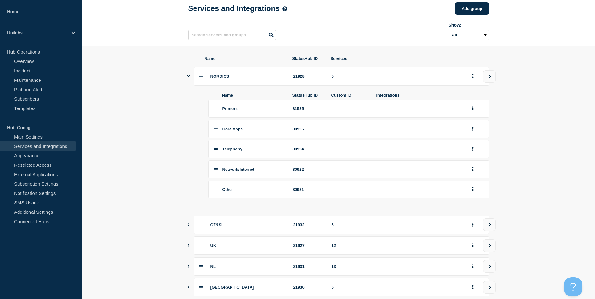
click at [184, 79] on section "Name StatusHub ID Services NORDICS 21928 5 Name StatusHub ID Custom ID Integrat…" at bounding box center [338, 244] width 513 height 397
click at [190, 81] on div "NORDICS 21928 5" at bounding box center [338, 76] width 301 height 19
click at [190, 78] on div "NORDICS 21928 5" at bounding box center [338, 76] width 301 height 19
click at [190, 78] on icon "Show services" at bounding box center [188, 76] width 3 height 4
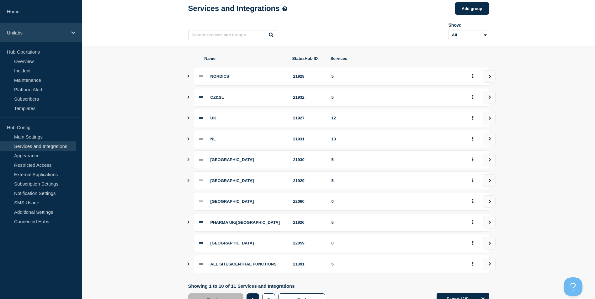
click at [29, 37] on div "Unilabs" at bounding box center [41, 32] width 82 height 19
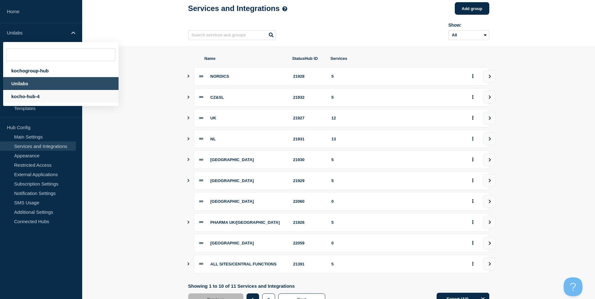
click at [39, 96] on div "kocho-hub-4" at bounding box center [60, 96] width 115 height 13
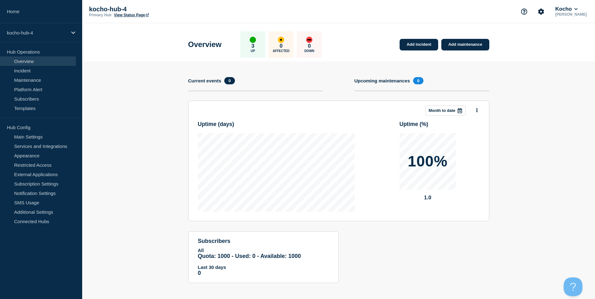
click at [254, 45] on p "3" at bounding box center [253, 46] width 3 height 6
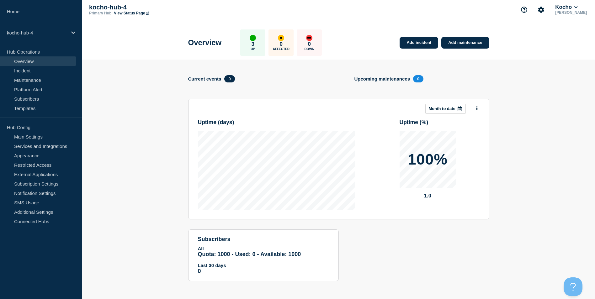
scroll to position [3, 0]
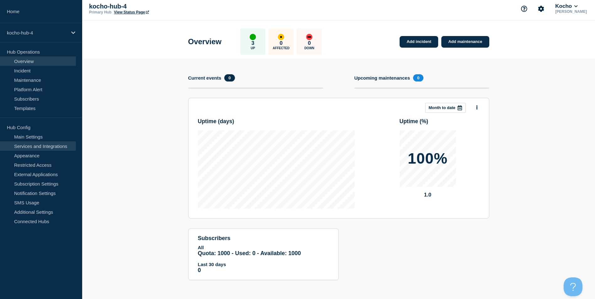
click at [49, 144] on link "Services and Integrations" at bounding box center [38, 145] width 76 height 9
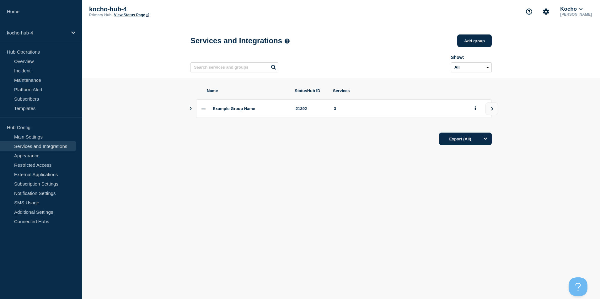
click at [191, 110] on icon "Show services" at bounding box center [191, 108] width 4 height 3
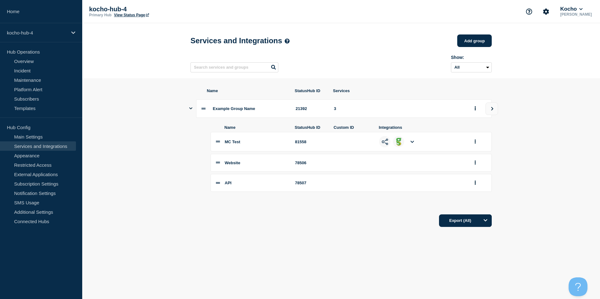
click at [191, 109] on icon "Show services" at bounding box center [190, 109] width 3 height 2
click at [191, 110] on icon "Show services" at bounding box center [191, 108] width 4 height 3
click at [481, 145] on div at bounding box center [478, 142] width 15 height 10
click at [471, 147] on li "MC Test 81558" at bounding box center [351, 141] width 281 height 19
click at [473, 147] on button "group actions" at bounding box center [475, 142] width 8 height 10
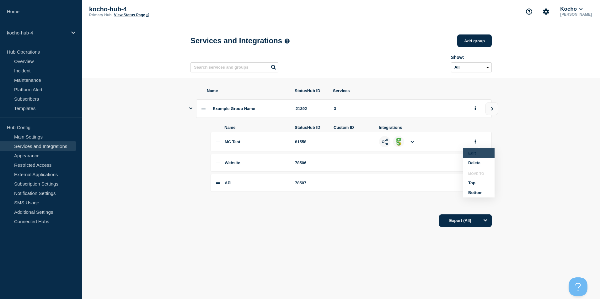
click at [478, 158] on button "Edit" at bounding box center [478, 153] width 31 height 10
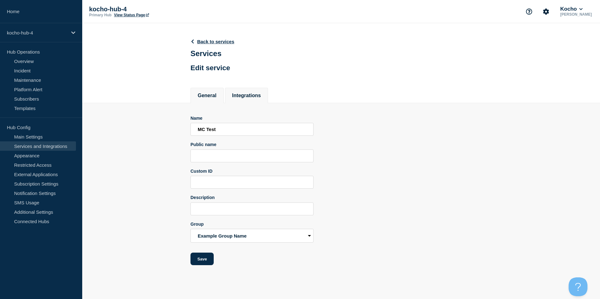
click at [253, 94] on button "Integrations" at bounding box center [246, 96] width 29 height 6
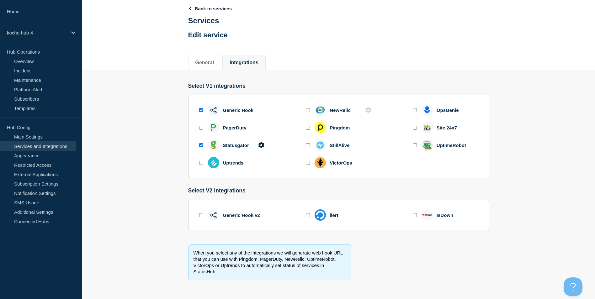
scroll to position [35, 0]
click at [262, 146] on icon at bounding box center [262, 145] width 6 height 6
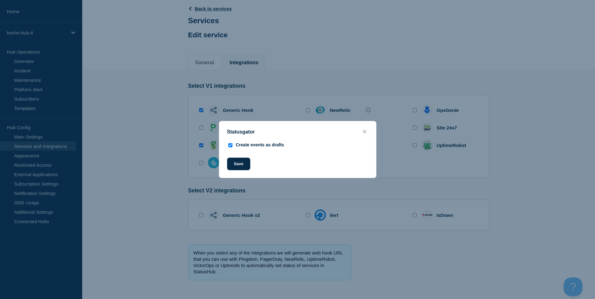
click at [368, 131] on button "close button" at bounding box center [364, 132] width 7 height 6
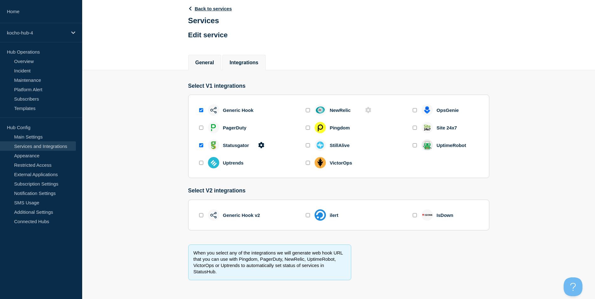
click at [217, 62] on li "General" at bounding box center [204, 62] width 33 height 15
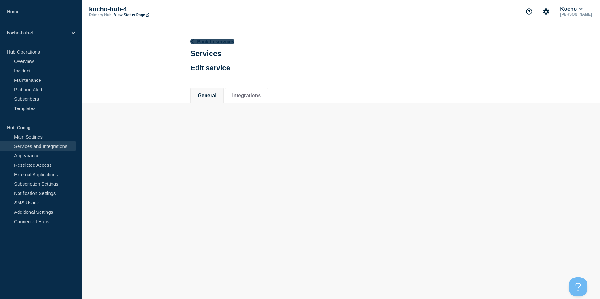
click at [217, 44] on link "Back to services" at bounding box center [212, 41] width 44 height 5
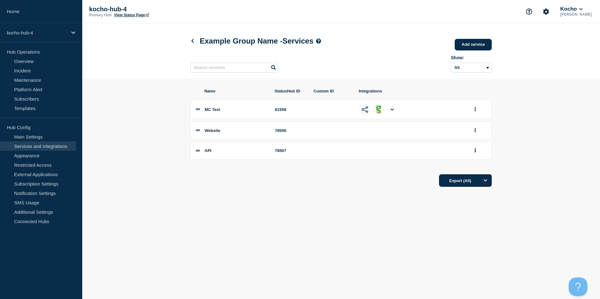
click at [394, 110] on icon at bounding box center [391, 110] width 3 height 4
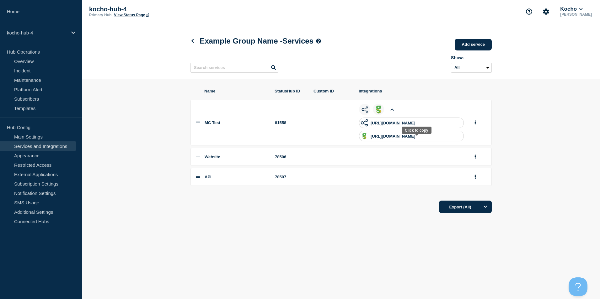
click at [415, 138] on p "https://app.statushub.io/hooks/statusgator?token=0d5b81858ffad6e4" at bounding box center [393, 136] width 45 height 5
click at [475, 125] on icon "group actions" at bounding box center [475, 122] width 1 height 4
click at [479, 135] on button "Edit" at bounding box center [478, 134] width 31 height 10
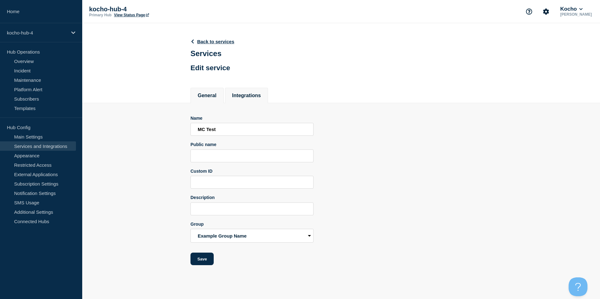
click at [261, 95] on button "Integrations" at bounding box center [246, 96] width 29 height 6
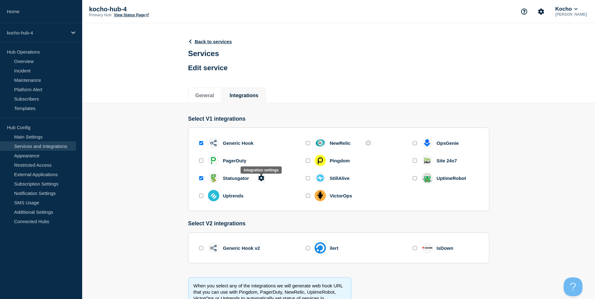
click at [262, 179] on icon at bounding box center [261, 178] width 6 height 6
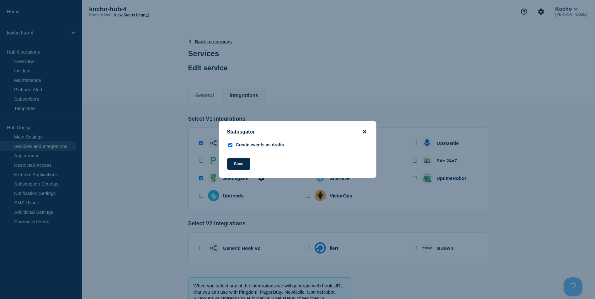
click at [366, 132] on icon "close button" at bounding box center [364, 131] width 3 height 5
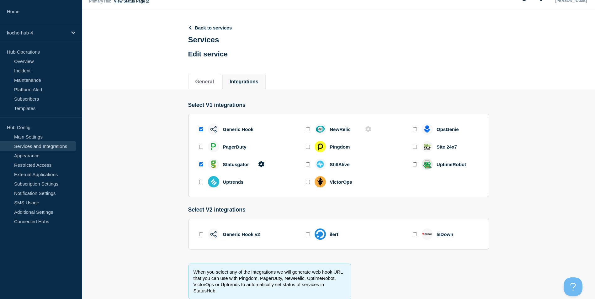
scroll to position [35, 0]
